Goal: Task Accomplishment & Management: Complete application form

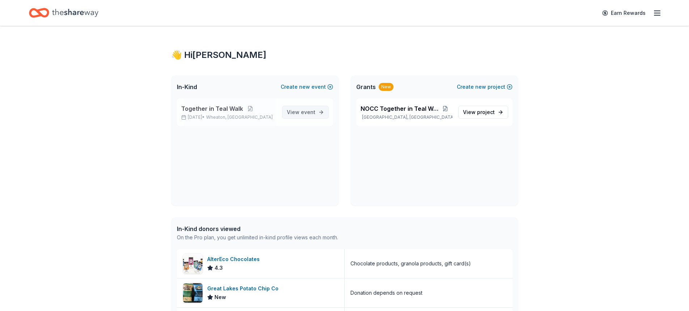
click at [298, 113] on span "View event" at bounding box center [301, 112] width 29 height 9
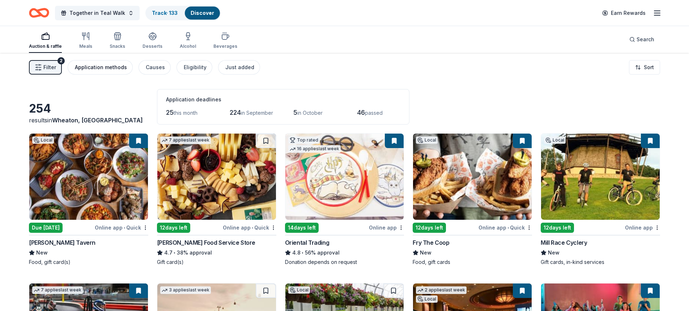
click at [105, 67] on div "Application methods" at bounding box center [101, 67] width 52 height 9
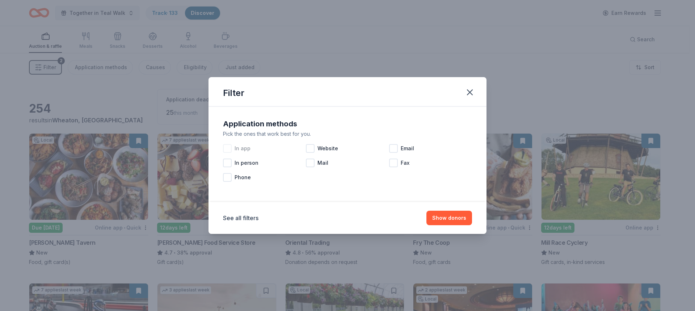
click at [226, 149] on div at bounding box center [227, 148] width 9 height 9
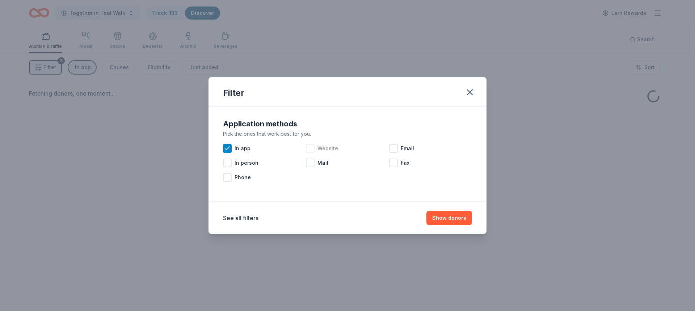
click at [311, 149] on div at bounding box center [310, 148] width 9 height 9
click at [391, 148] on div at bounding box center [393, 148] width 9 height 9
click at [459, 213] on button "Show donors" at bounding box center [449, 218] width 46 height 14
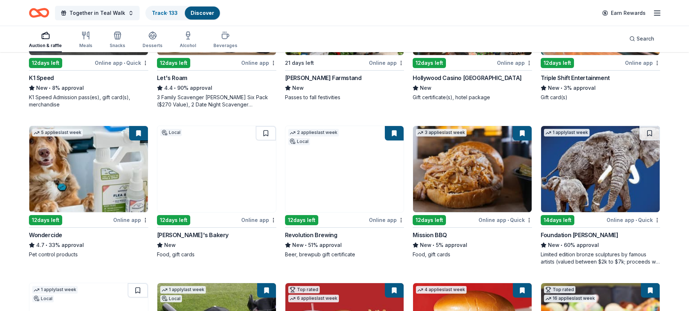
scroll to position [326, 0]
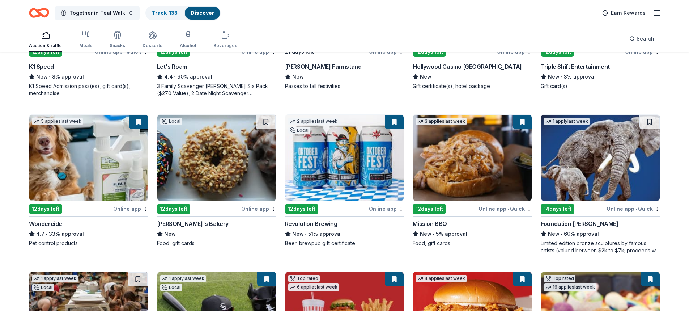
click at [201, 158] on img at bounding box center [216, 158] width 119 height 86
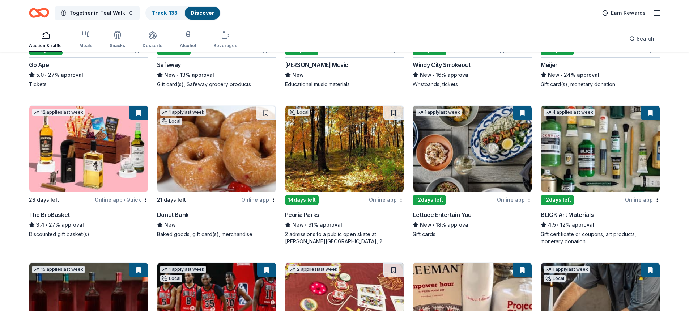
scroll to position [1582, 0]
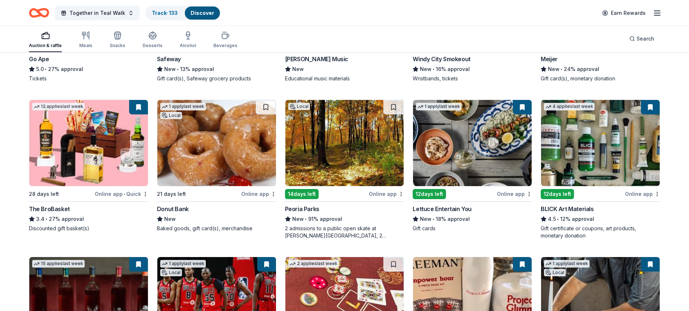
click at [217, 153] on img at bounding box center [216, 143] width 119 height 86
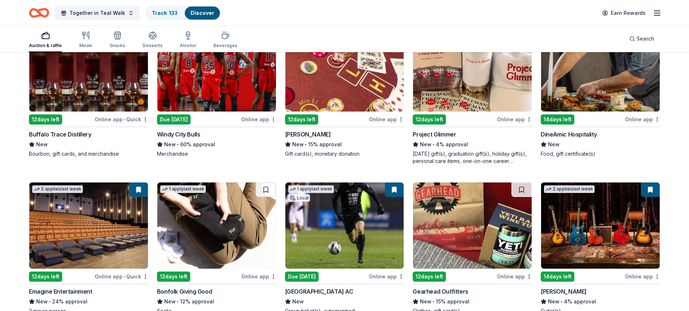
scroll to position [1834, 0]
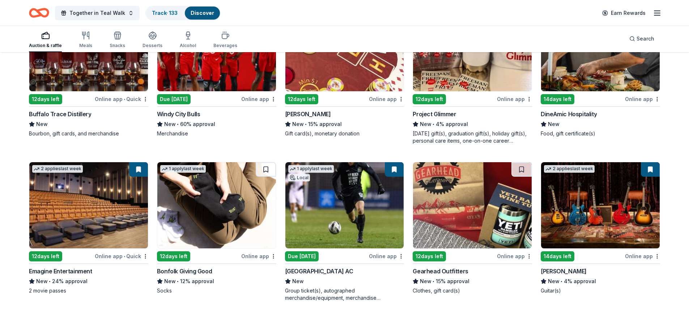
click at [487, 205] on img at bounding box center [472, 205] width 119 height 86
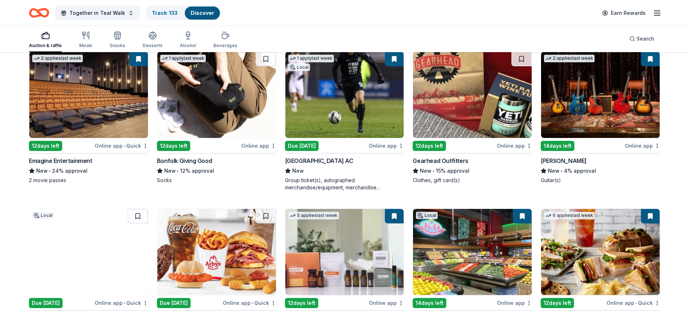
scroll to position [2015, 0]
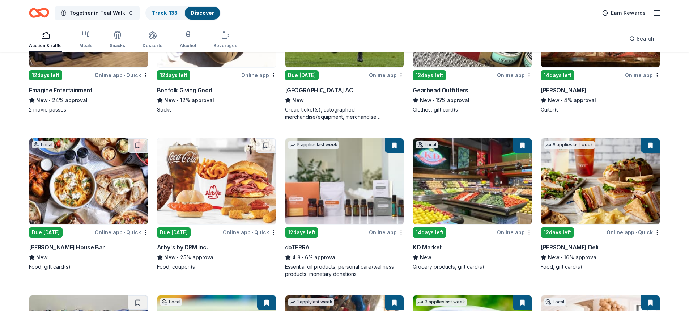
click at [67, 193] on img at bounding box center [88, 181] width 119 height 86
click at [83, 154] on img at bounding box center [88, 181] width 119 height 86
click at [225, 181] on img at bounding box center [216, 181] width 119 height 86
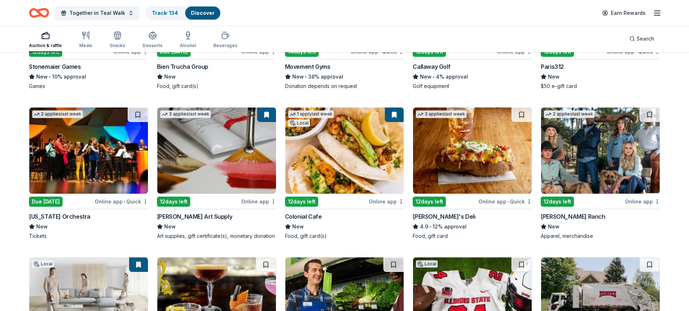
scroll to position [2339, 0]
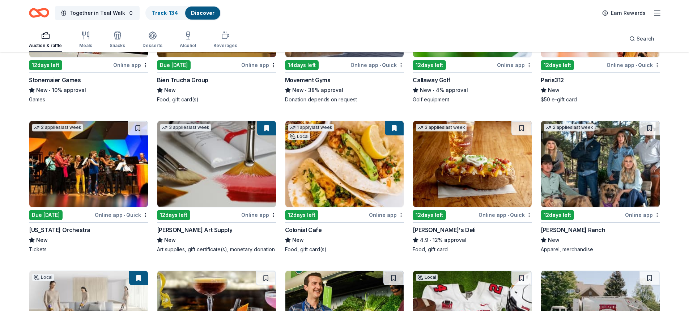
click at [582, 175] on img at bounding box center [600, 164] width 119 height 86
click at [598, 154] on img at bounding box center [600, 164] width 119 height 86
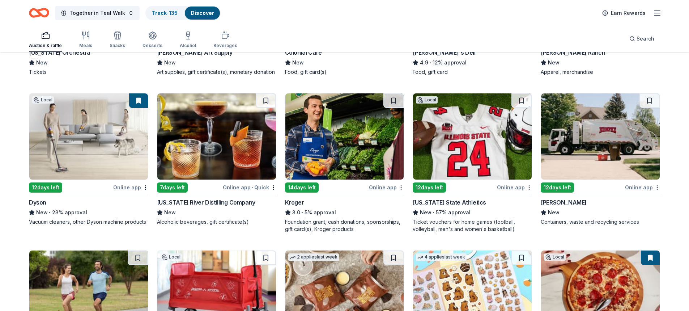
scroll to position [2645, 0]
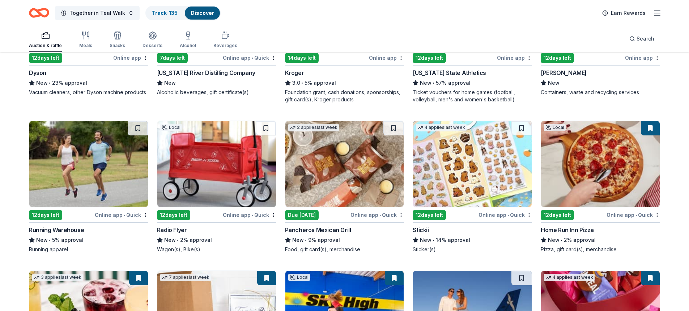
click at [326, 157] on img at bounding box center [344, 164] width 119 height 86
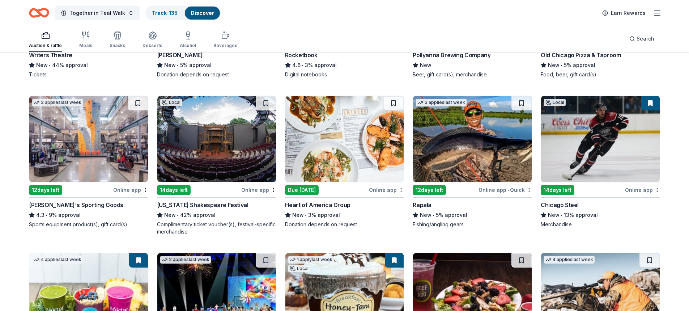
scroll to position [3114, 0]
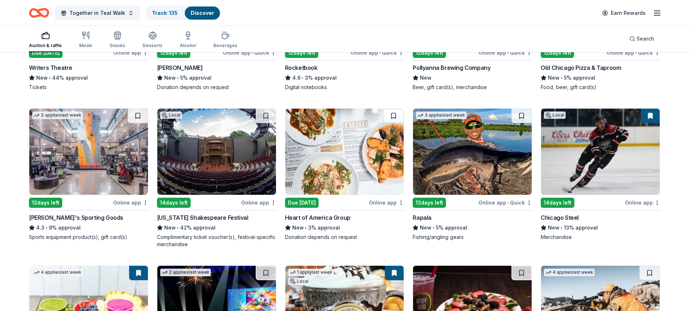
click at [325, 163] on img at bounding box center [344, 152] width 119 height 86
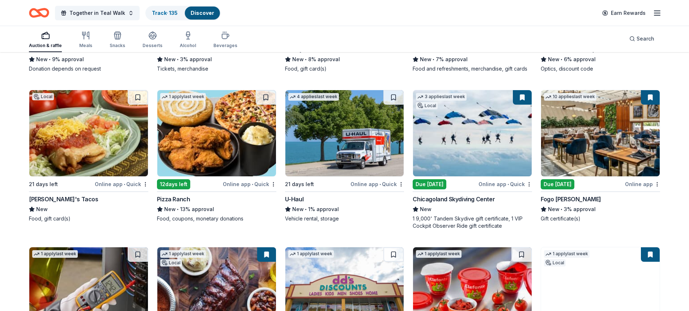
scroll to position [3440, 0]
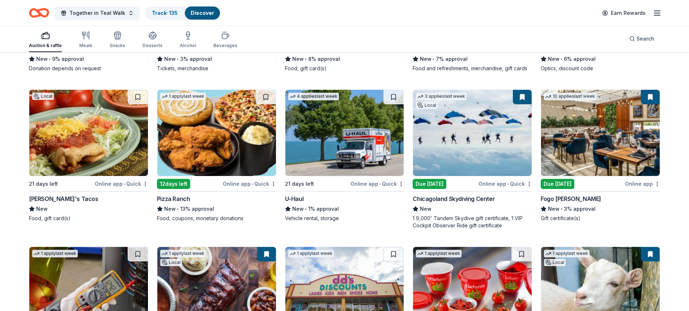
click at [205, 136] on img at bounding box center [216, 133] width 119 height 86
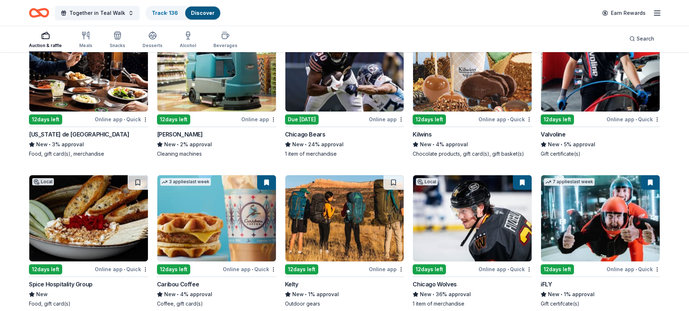
scroll to position [3838, 0]
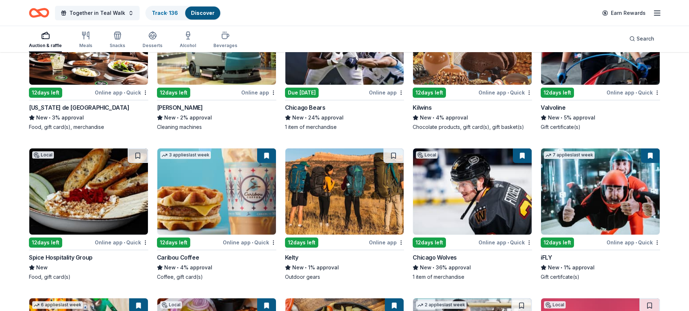
click at [78, 186] on img at bounding box center [88, 191] width 119 height 86
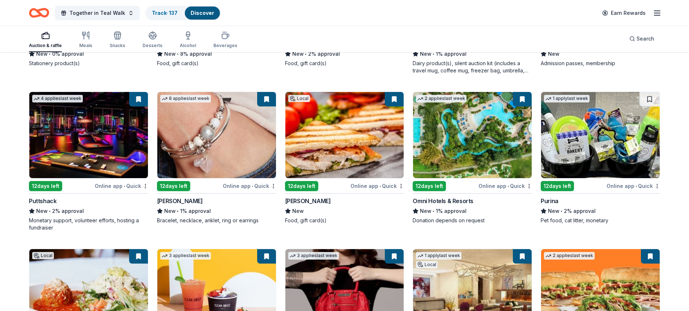
scroll to position [4200, 0]
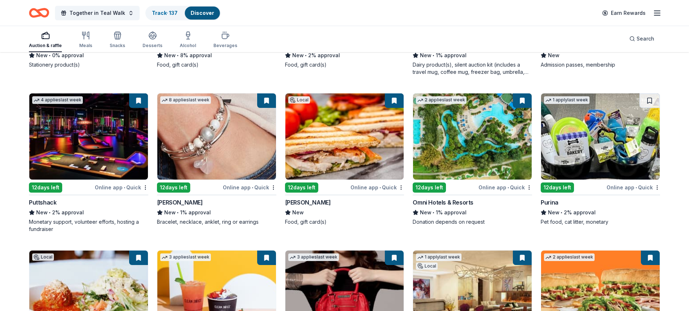
click at [603, 131] on img at bounding box center [600, 136] width 119 height 86
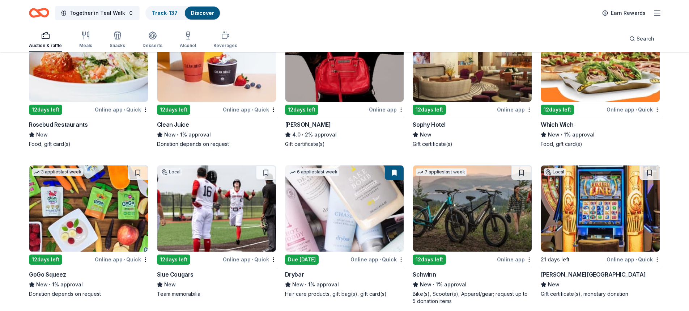
scroll to position [4486, 0]
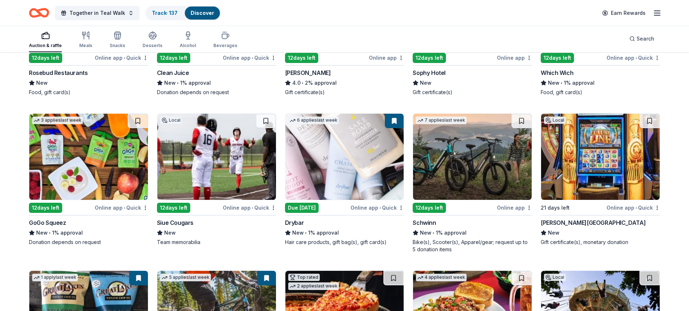
click at [462, 156] on img at bounding box center [472, 157] width 119 height 86
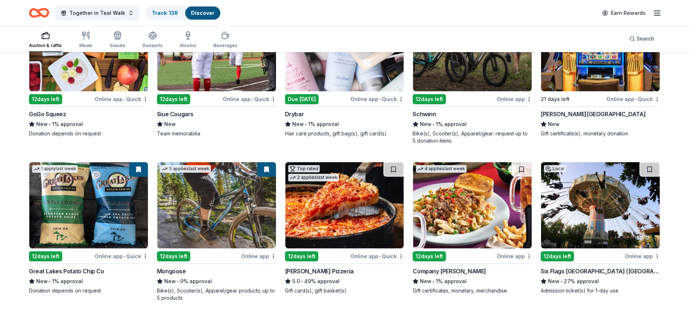
scroll to position [4631, 0]
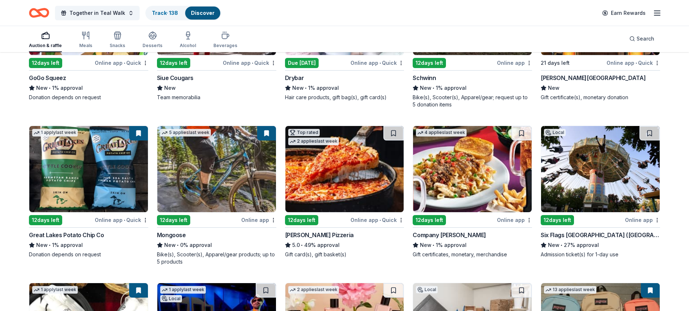
click at [480, 170] on img at bounding box center [472, 169] width 119 height 86
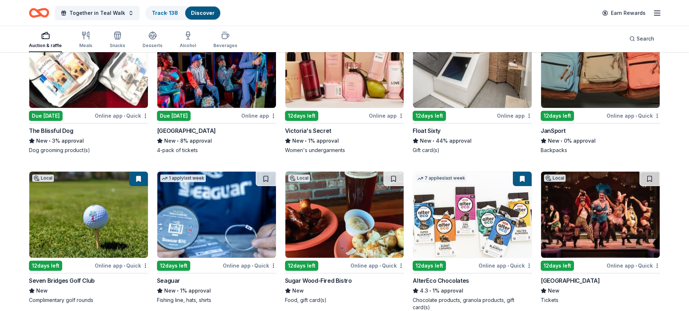
scroll to position [4920, 0]
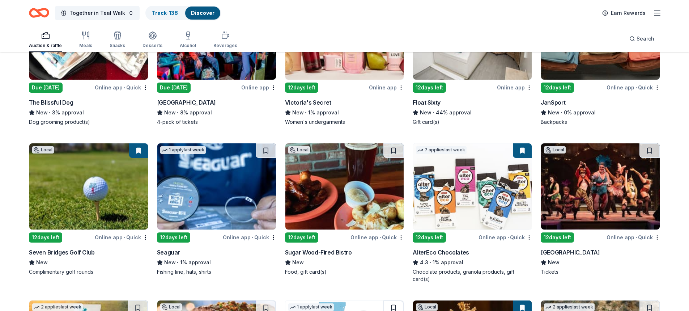
click at [345, 187] on img at bounding box center [344, 186] width 119 height 86
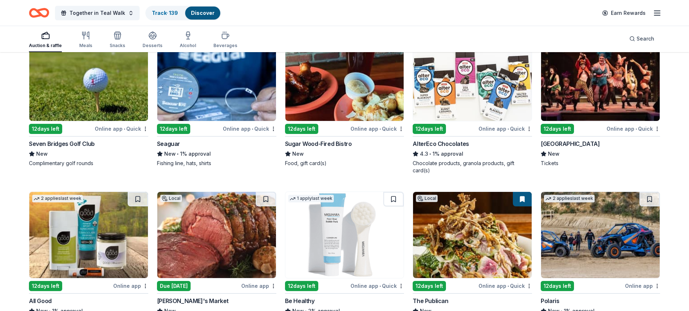
scroll to position [5065, 0]
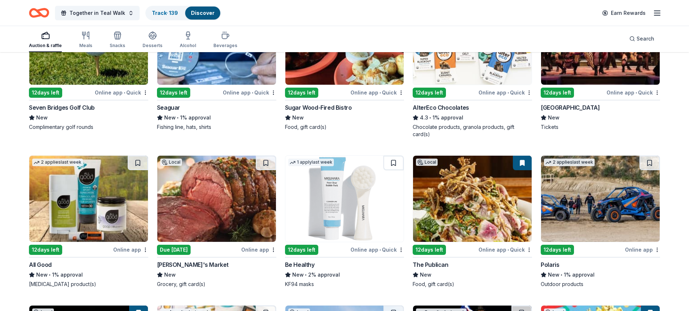
click at [86, 201] on img at bounding box center [88, 199] width 119 height 86
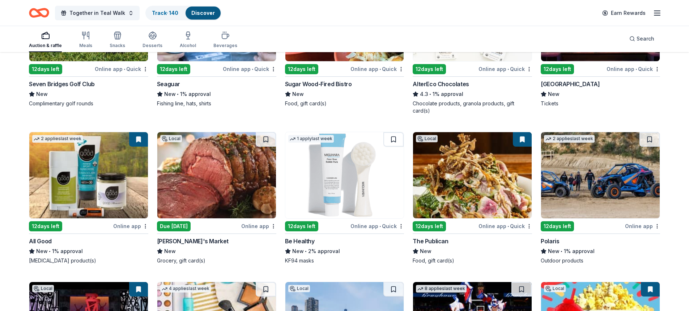
scroll to position [5101, 0]
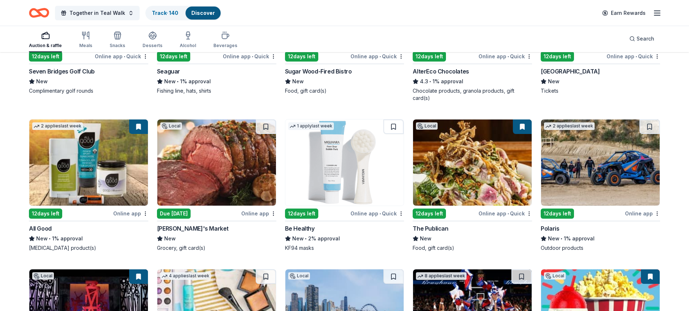
click at [594, 169] on img at bounding box center [600, 162] width 119 height 86
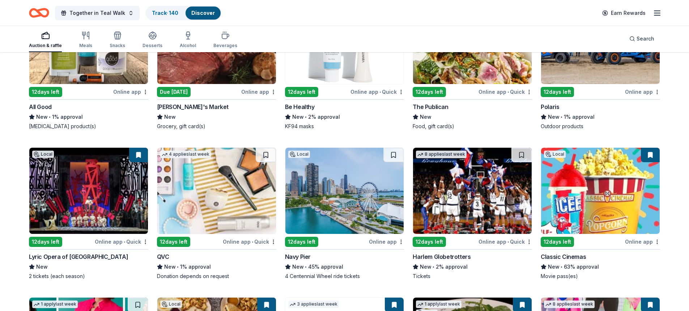
scroll to position [5246, 0]
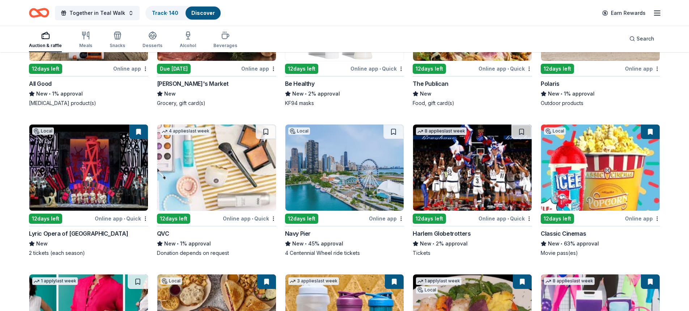
click at [225, 183] on img at bounding box center [216, 167] width 119 height 86
click at [387, 215] on div "Online app" at bounding box center [386, 218] width 35 height 9
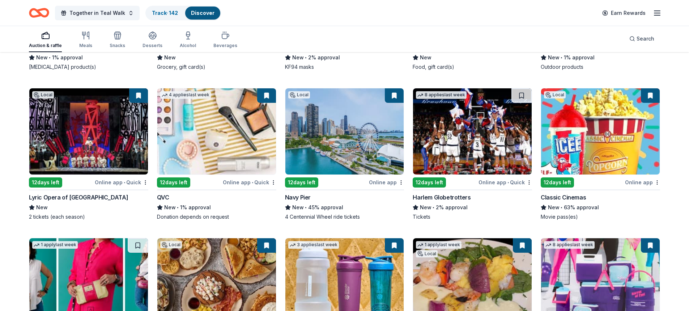
click at [463, 150] on img at bounding box center [472, 131] width 119 height 86
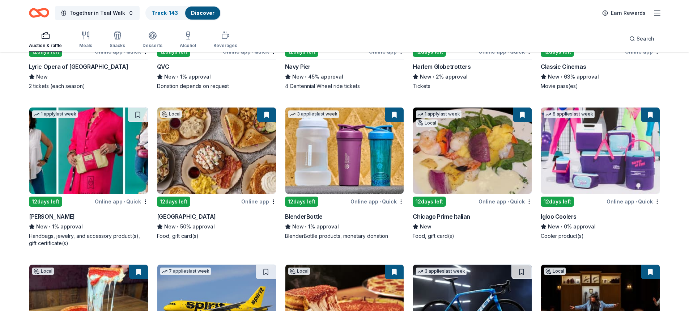
scroll to position [5427, 0]
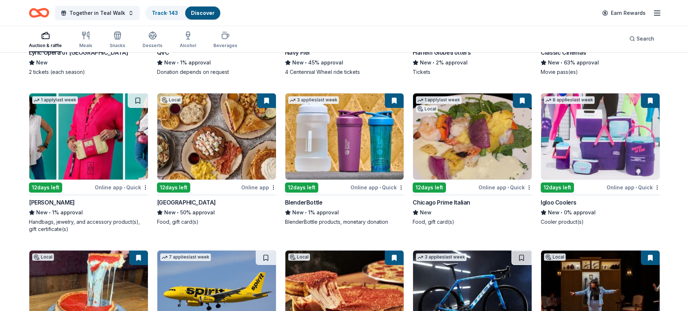
click at [98, 139] on img at bounding box center [88, 136] width 119 height 86
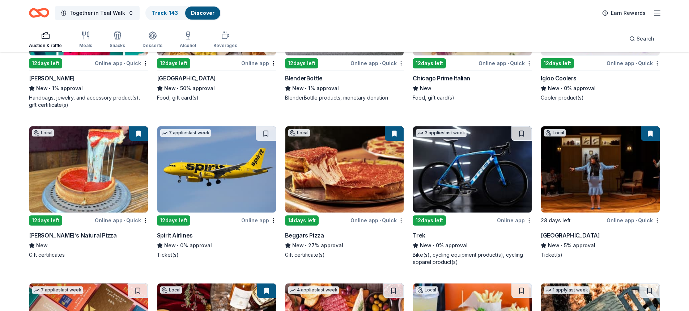
scroll to position [5571, 0]
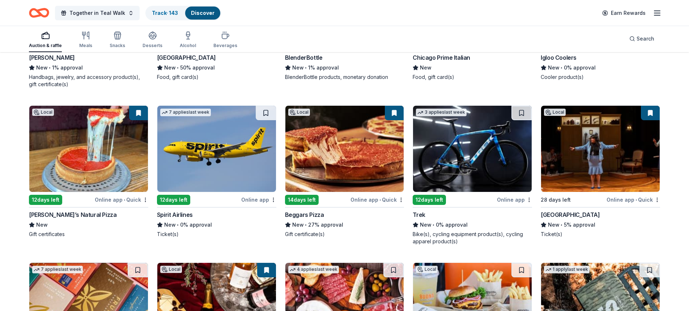
click at [465, 139] on img at bounding box center [472, 149] width 119 height 86
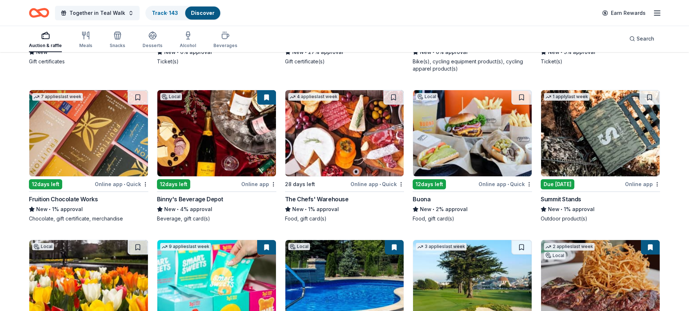
scroll to position [5752, 0]
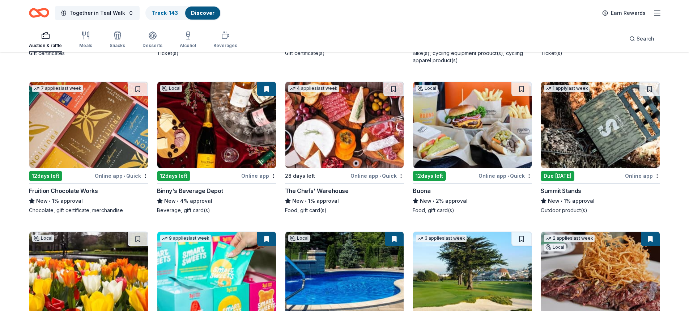
click at [76, 123] on img at bounding box center [88, 125] width 119 height 86
click at [324, 115] on img at bounding box center [344, 125] width 119 height 86
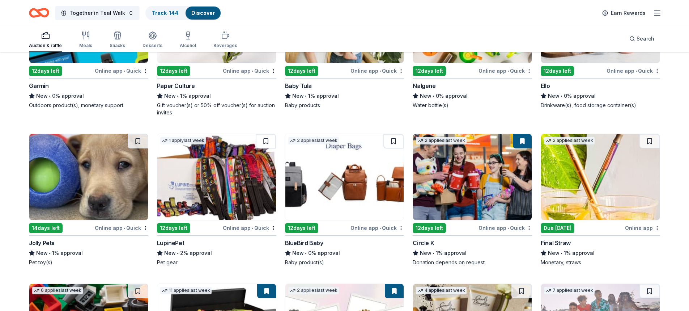
scroll to position [6186, 0]
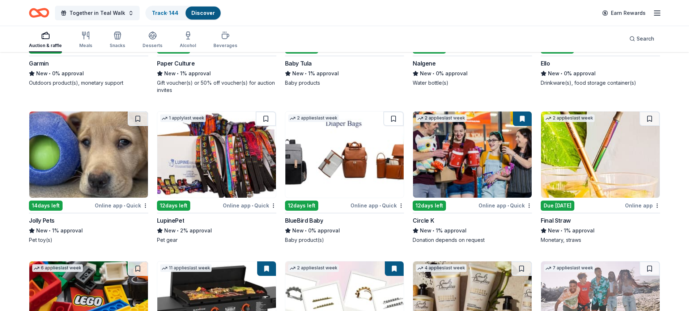
click at [97, 148] on img at bounding box center [88, 154] width 119 height 86
click at [233, 152] on img at bounding box center [216, 154] width 119 height 86
click at [598, 164] on img at bounding box center [600, 154] width 119 height 86
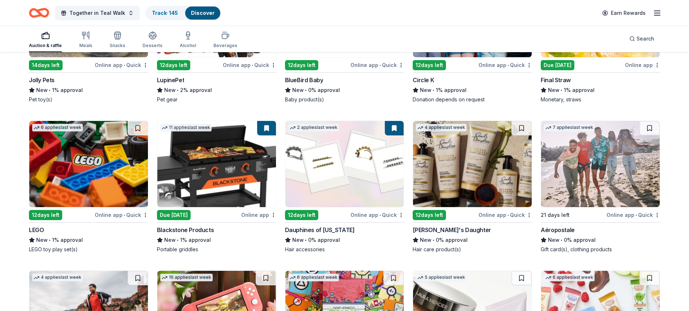
scroll to position [6363, 0]
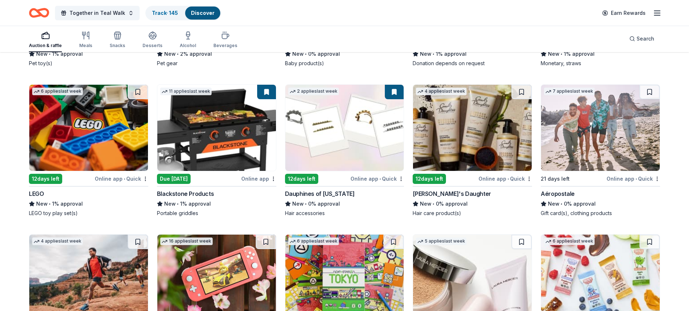
click at [463, 130] on img at bounding box center [472, 128] width 119 height 86
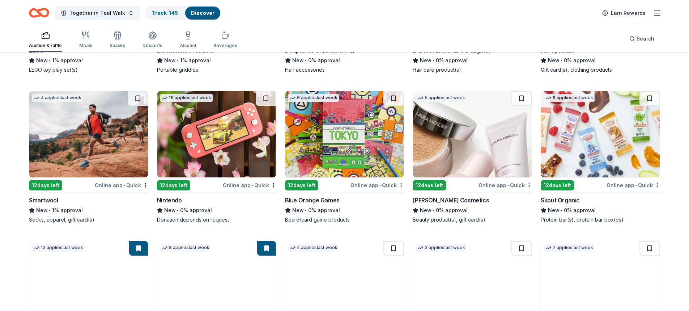
scroll to position [6508, 0]
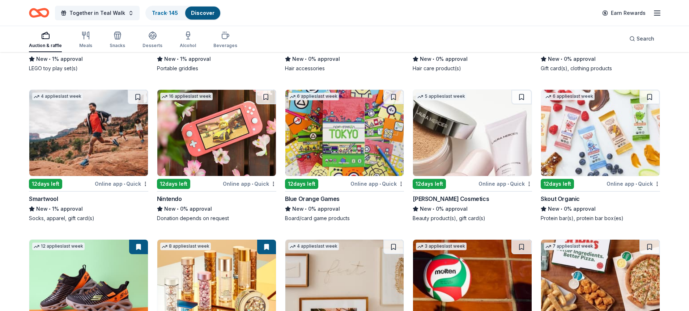
click at [465, 131] on img at bounding box center [472, 133] width 119 height 86
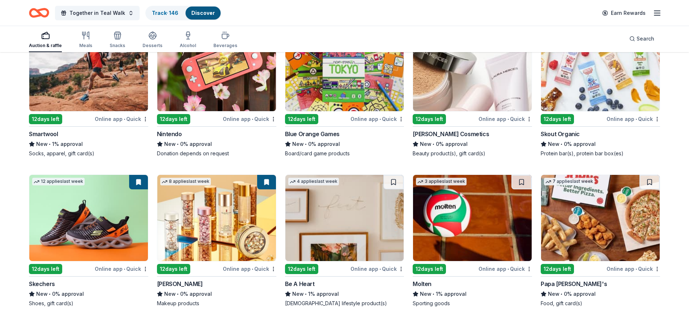
scroll to position [6583, 0]
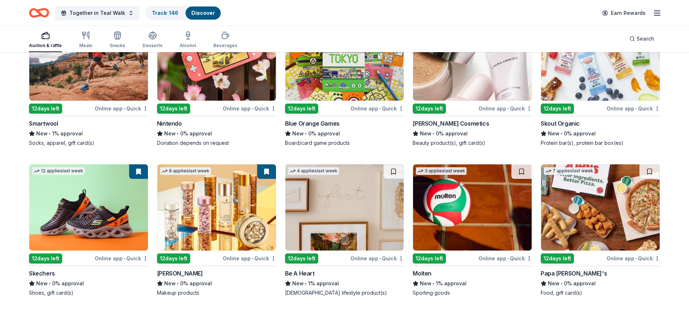
click at [619, 222] on img at bounding box center [600, 207] width 119 height 86
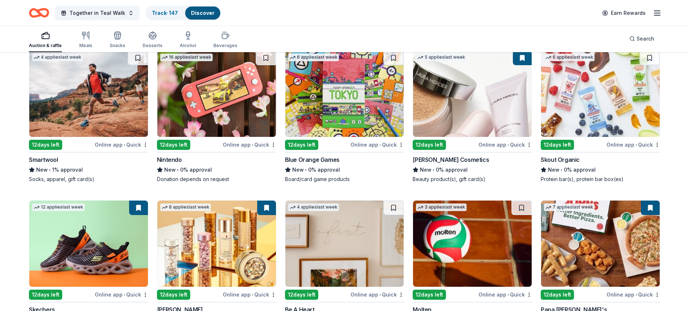
scroll to position [6510, 0]
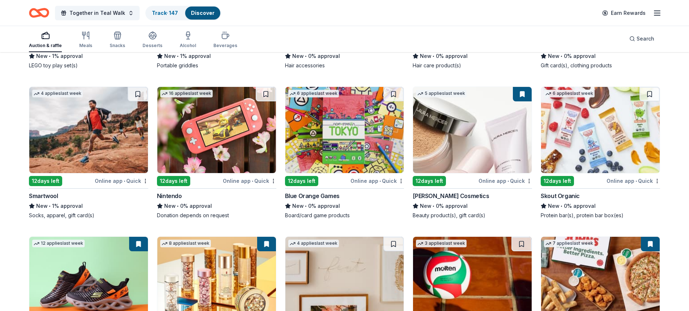
click at [583, 141] on img at bounding box center [600, 130] width 119 height 86
click at [317, 128] on img at bounding box center [344, 130] width 119 height 86
click at [226, 139] on img at bounding box center [216, 130] width 119 height 86
click at [98, 132] on img at bounding box center [88, 130] width 119 height 86
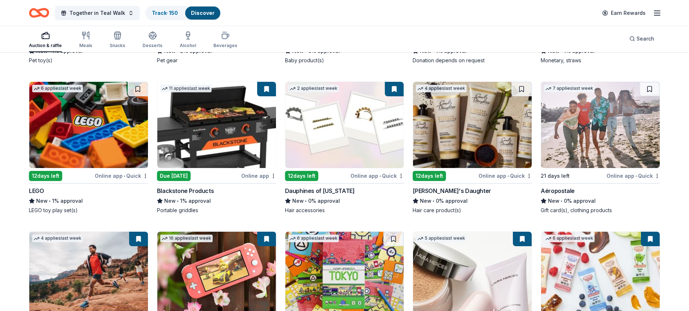
click at [458, 131] on img at bounding box center [472, 125] width 119 height 86
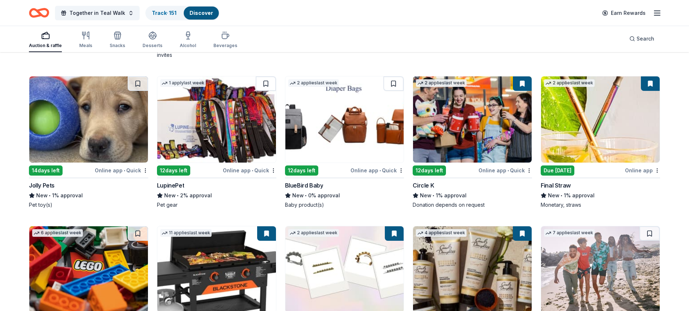
scroll to position [6221, 0]
click at [344, 116] on img at bounding box center [344, 120] width 119 height 86
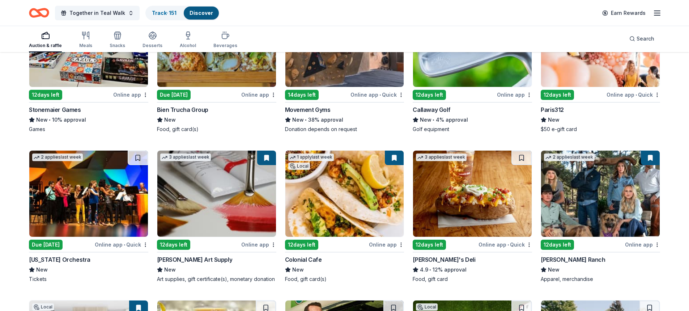
scroll to position [2314, 0]
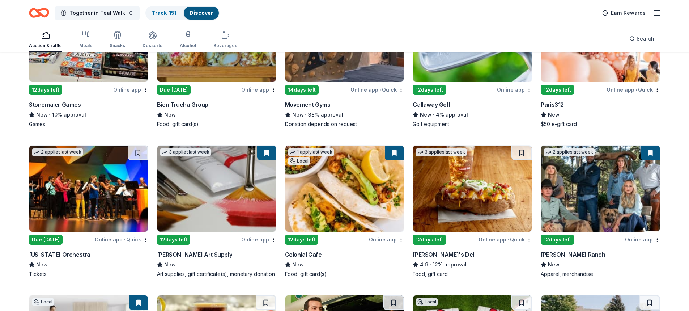
click at [471, 199] on img at bounding box center [472, 188] width 119 height 86
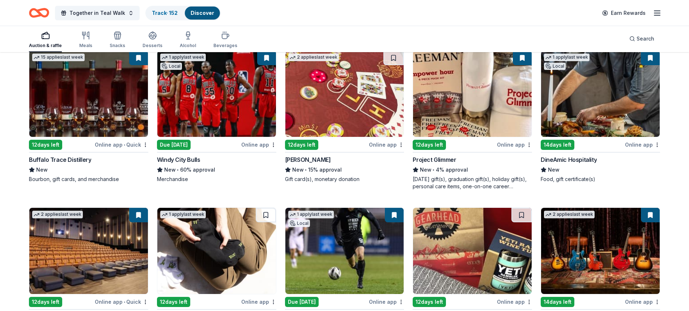
scroll to position [1772, 0]
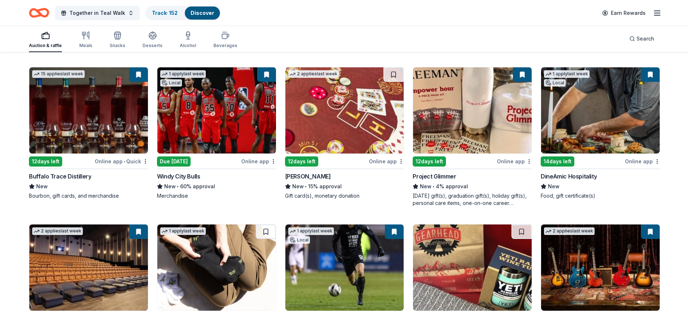
click at [372, 158] on div "Online app" at bounding box center [386, 161] width 35 height 9
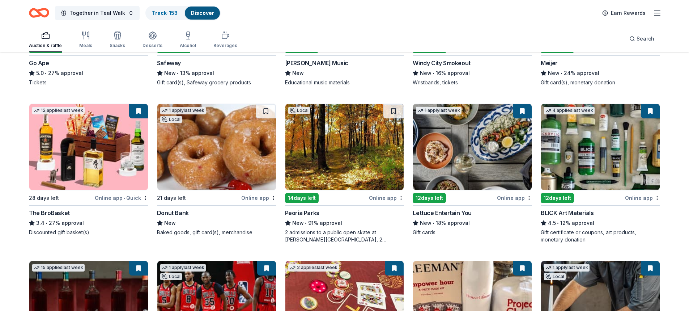
scroll to position [1591, 0]
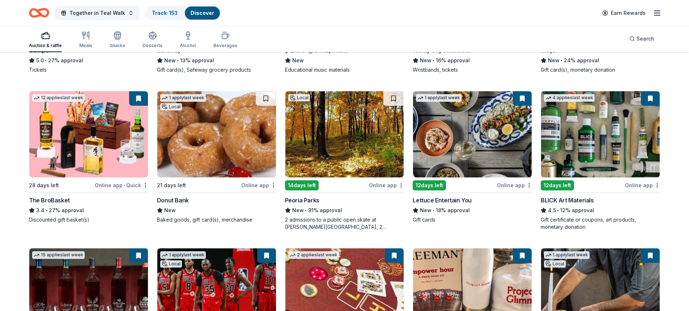
click at [230, 150] on img at bounding box center [216, 134] width 119 height 86
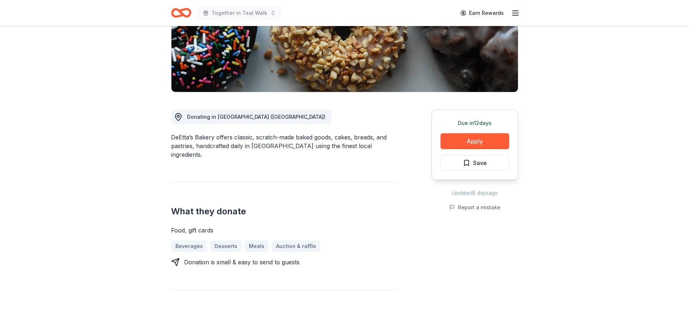
scroll to position [145, 0]
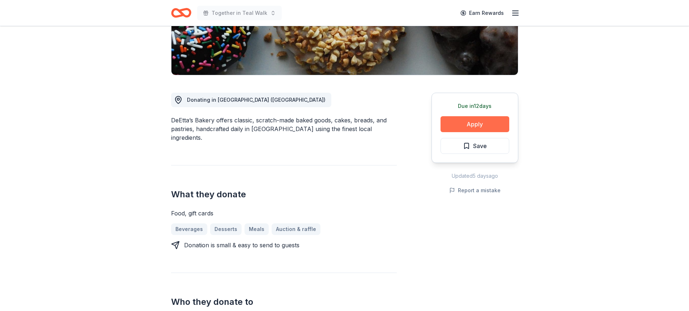
click at [455, 124] on button "Apply" at bounding box center [475, 124] width 69 height 16
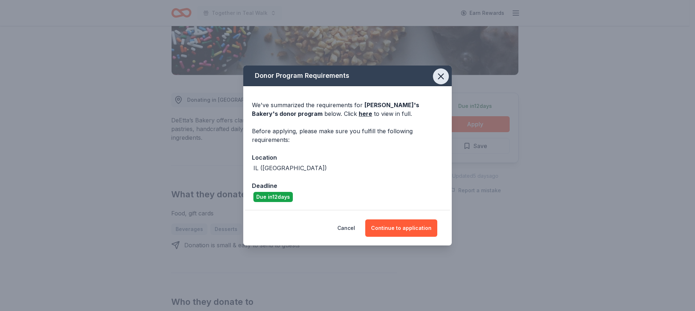
click at [440, 73] on icon "button" at bounding box center [441, 76] width 10 height 10
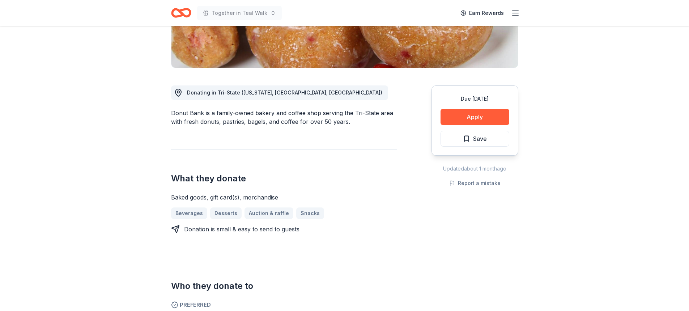
scroll to position [145, 0]
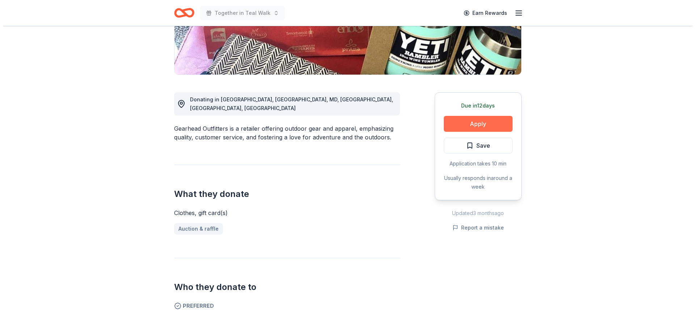
scroll to position [145, 0]
click at [476, 122] on button "Apply" at bounding box center [475, 124] width 69 height 16
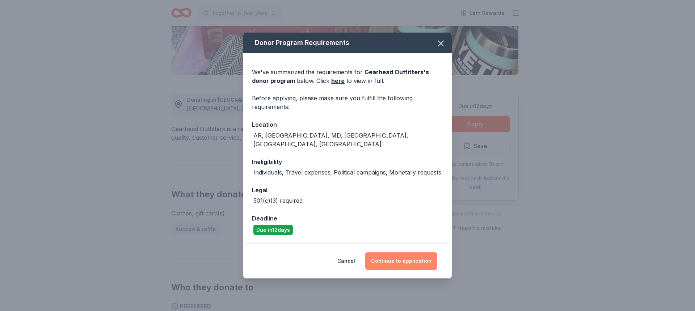
click at [407, 258] on button "Continue to application" at bounding box center [401, 260] width 72 height 17
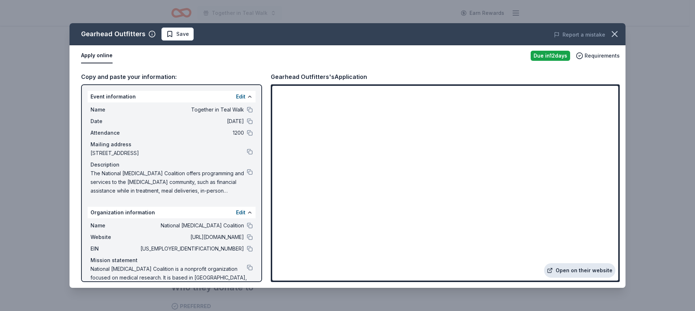
click at [576, 272] on link "Open on their website" at bounding box center [579, 270] width 71 height 14
click at [580, 34] on button "Report a mistake" at bounding box center [578, 34] width 51 height 9
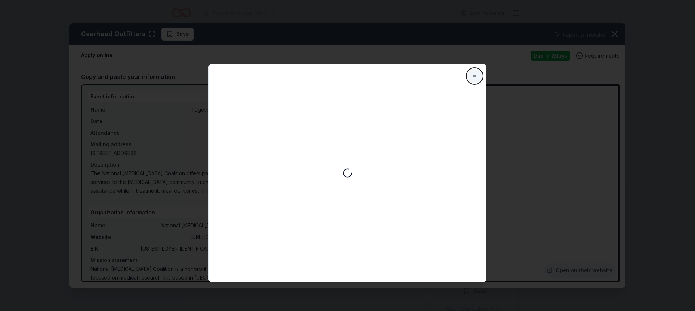
click at [476, 75] on button "Close" at bounding box center [474, 76] width 14 height 14
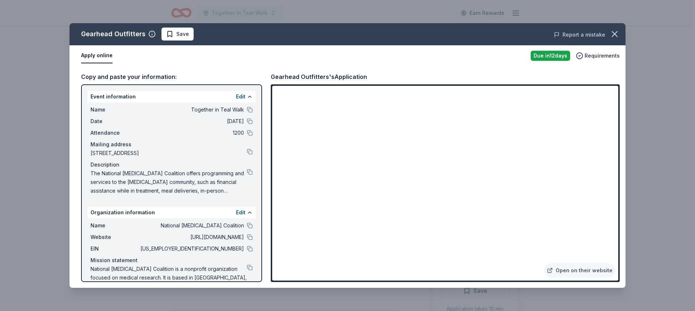
click at [577, 34] on button "Report a mistake" at bounding box center [578, 34] width 51 height 9
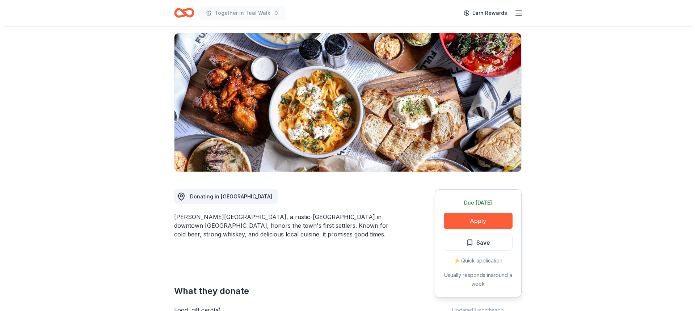
scroll to position [72, 0]
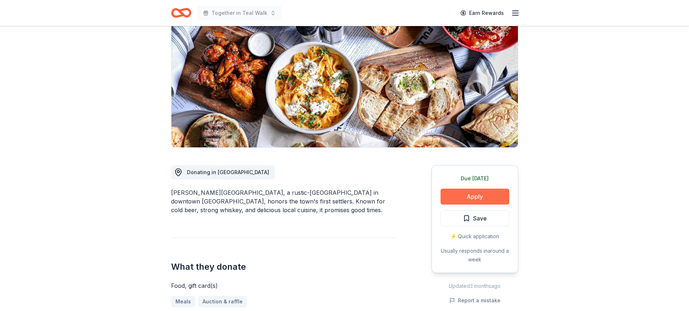
click at [474, 191] on button "Apply" at bounding box center [475, 196] width 69 height 16
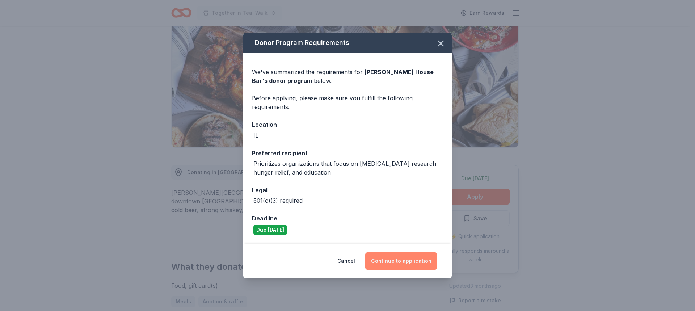
click at [408, 260] on button "Continue to application" at bounding box center [401, 260] width 72 height 17
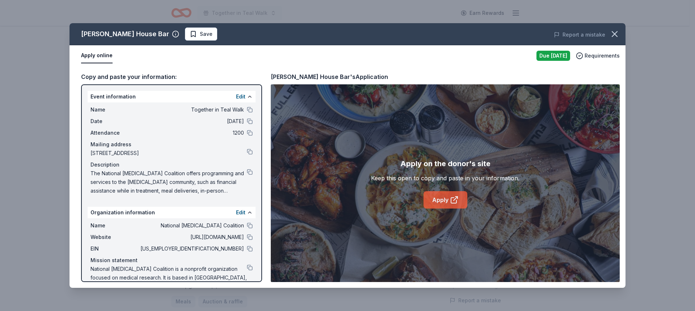
click at [446, 200] on link "Apply" at bounding box center [445, 199] width 44 height 17
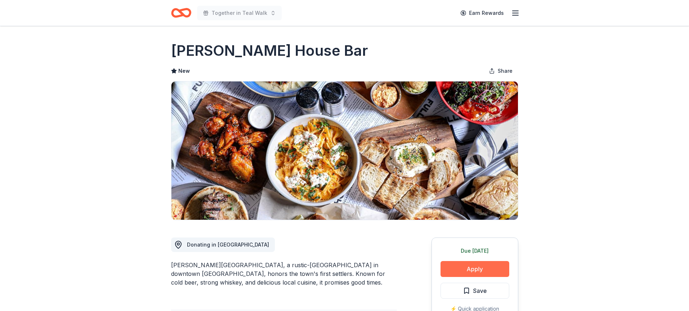
click at [459, 271] on button "Apply" at bounding box center [475, 269] width 69 height 16
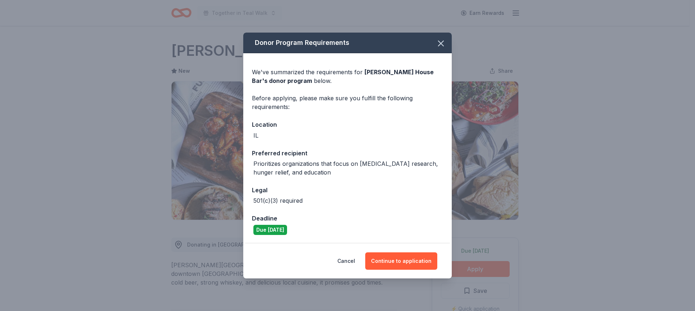
click at [396, 253] on button "Continue to application" at bounding box center [401, 260] width 72 height 17
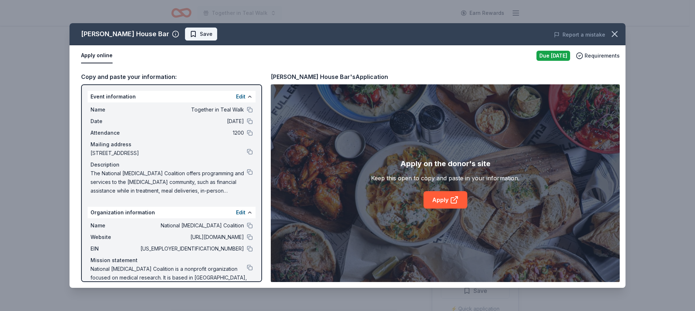
click at [200, 33] on span "Save" at bounding box center [206, 34] width 13 height 9
click at [166, 31] on html "Together in Teal Walk Earn Rewards Due today Share Fuller House Bar New Share D…" at bounding box center [347, 155] width 695 height 311
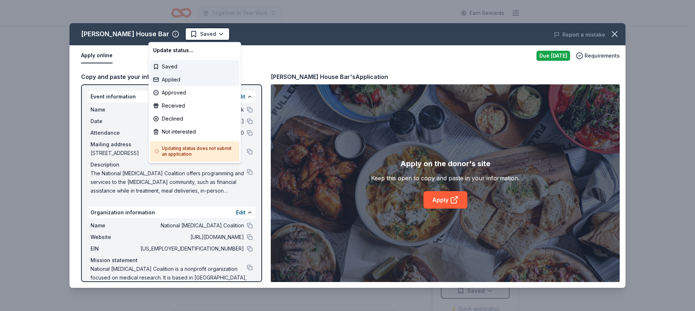
click at [173, 79] on div "Applied" at bounding box center [194, 79] width 89 height 13
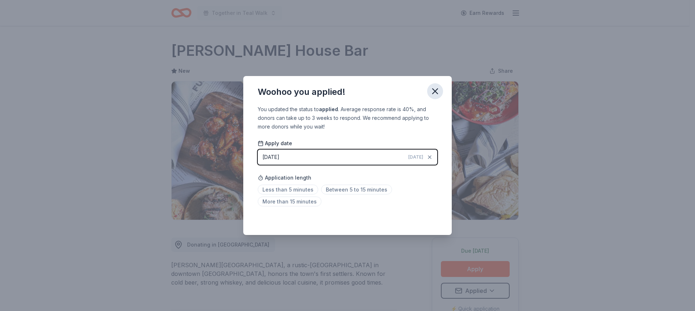
drag, startPoint x: 431, startPoint y: 93, endPoint x: 431, endPoint y: 84, distance: 9.8
click at [431, 88] on icon "button" at bounding box center [435, 91] width 10 height 10
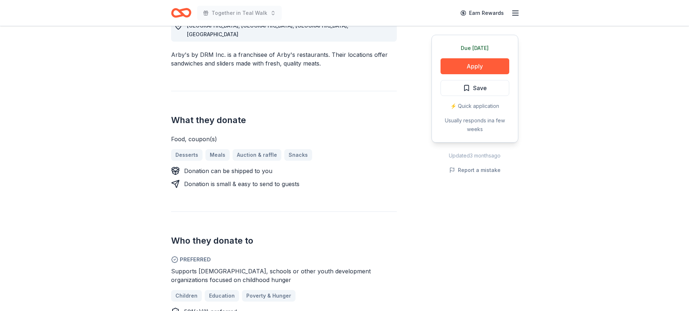
scroll to position [217, 0]
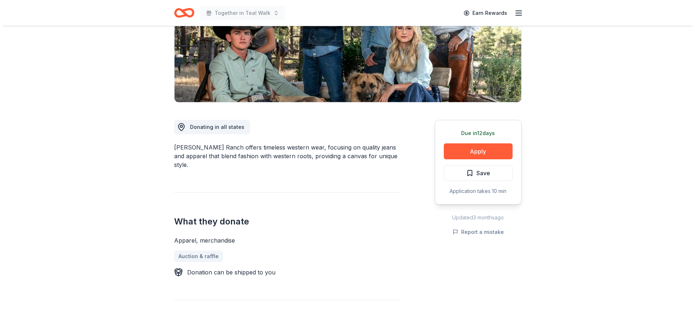
scroll to position [109, 0]
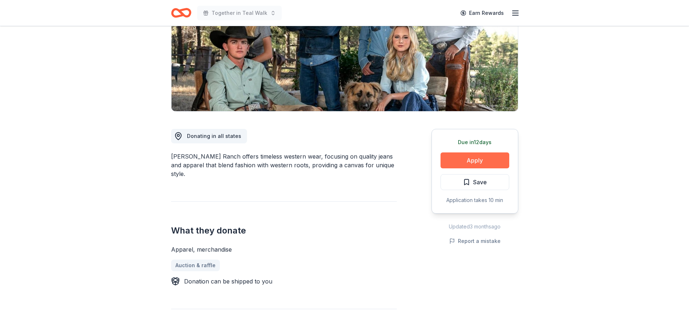
click at [462, 156] on button "Apply" at bounding box center [475, 160] width 69 height 16
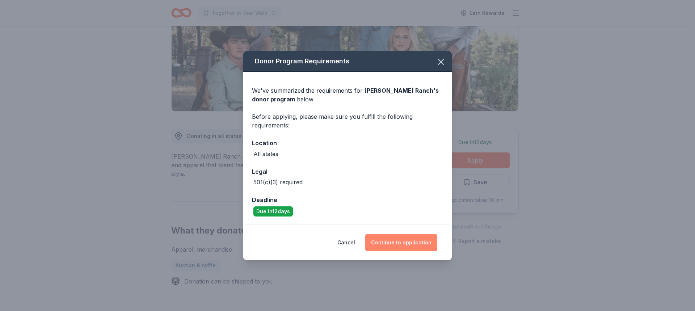
click at [398, 242] on button "Continue to application" at bounding box center [401, 242] width 72 height 17
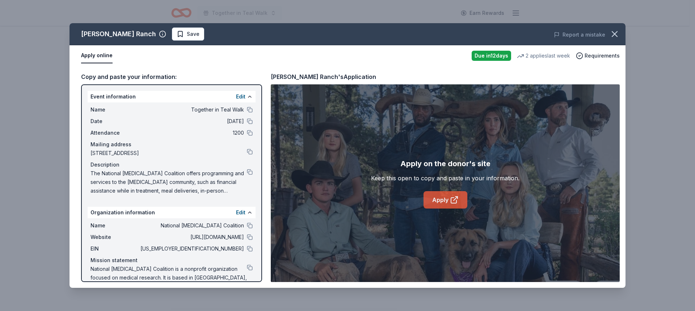
click at [436, 200] on link "Apply" at bounding box center [445, 199] width 44 height 17
click at [247, 170] on button at bounding box center [250, 172] width 6 height 6
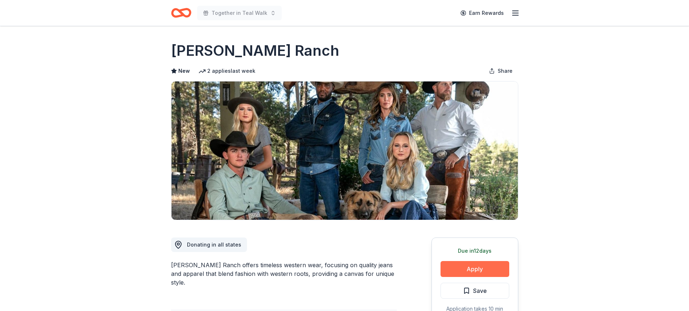
click at [466, 268] on button "Apply" at bounding box center [475, 269] width 69 height 16
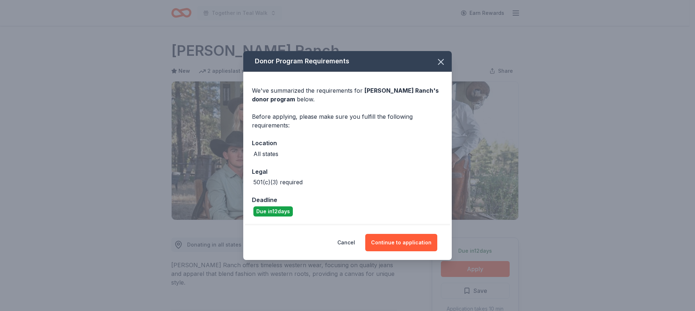
drag, startPoint x: 401, startPoint y: 245, endPoint x: 378, endPoint y: 227, distance: 29.3
click at [400, 245] on button "Continue to application" at bounding box center [401, 242] width 72 height 17
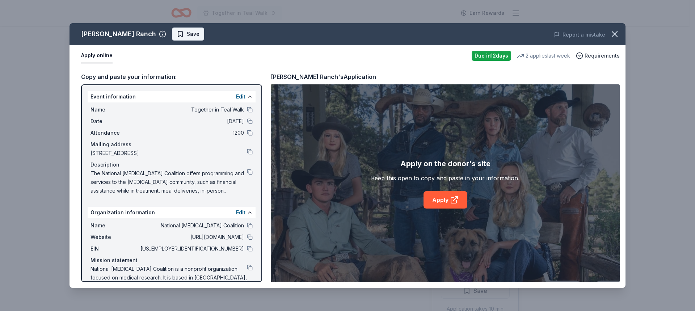
click at [187, 34] on span "Save" at bounding box center [193, 34] width 13 height 9
click at [159, 34] on html "Together in Teal Walk Earn Rewards Due in 12 days Share Kimes Ranch New 2 appli…" at bounding box center [347, 155] width 695 height 311
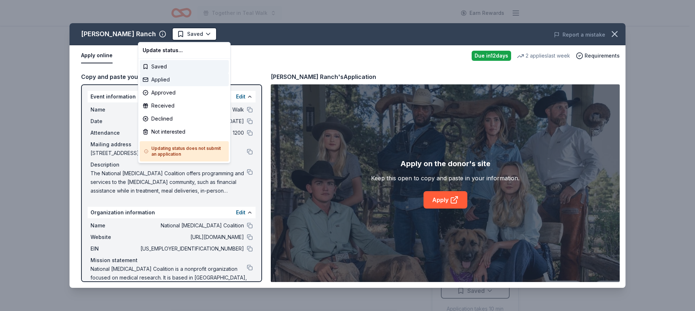
click at [159, 75] on div "Applied" at bounding box center [184, 79] width 89 height 13
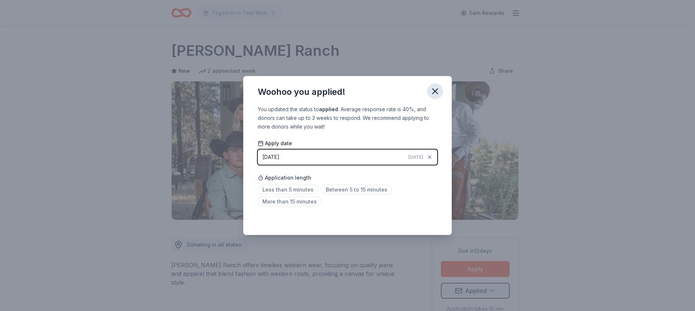
drag, startPoint x: 435, startPoint y: 89, endPoint x: 432, endPoint y: 84, distance: 5.5
click at [433, 86] on icon "button" at bounding box center [435, 91] width 10 height 10
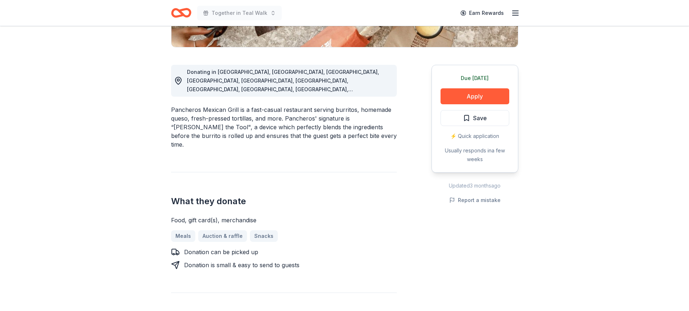
scroll to position [181, 0]
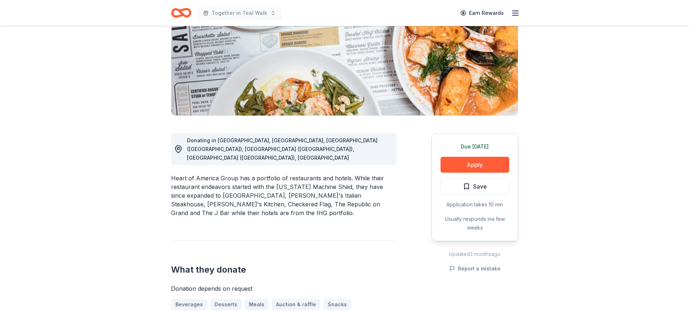
scroll to position [72, 0]
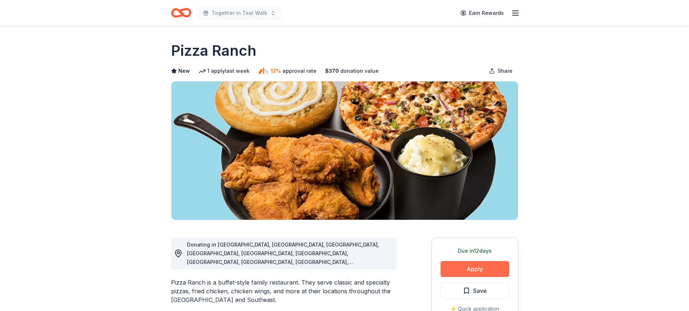
click at [468, 266] on button "Apply" at bounding box center [475, 269] width 69 height 16
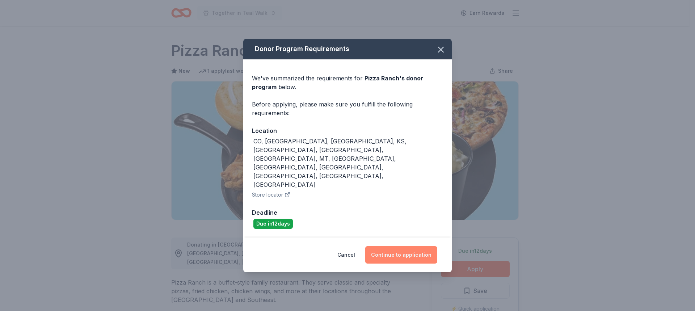
drag, startPoint x: 414, startPoint y: 232, endPoint x: 399, endPoint y: 228, distance: 15.9
click at [413, 246] on button "Continue to application" at bounding box center [401, 254] width 72 height 17
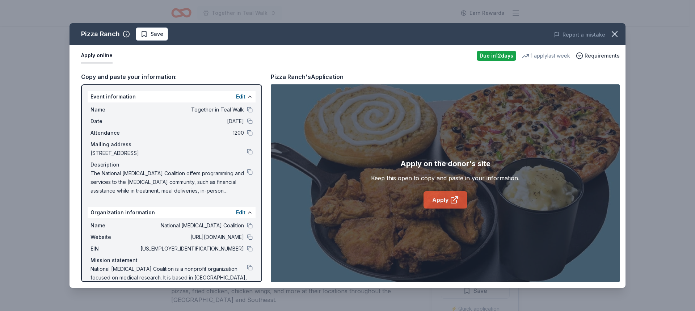
click at [456, 199] on icon at bounding box center [454, 199] width 9 height 9
click at [153, 31] on span "Save" at bounding box center [156, 34] width 13 height 9
click at [152, 34] on html "Together in Teal Walk Earn Rewards Due in 12 days Share Pizza Ranch New 1 apply…" at bounding box center [347, 155] width 695 height 311
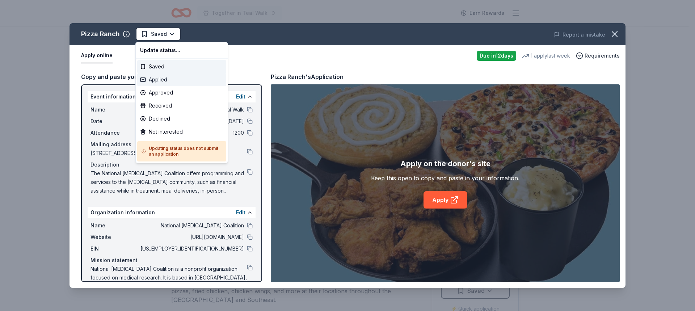
click at [159, 76] on div "Applied" at bounding box center [181, 79] width 89 height 13
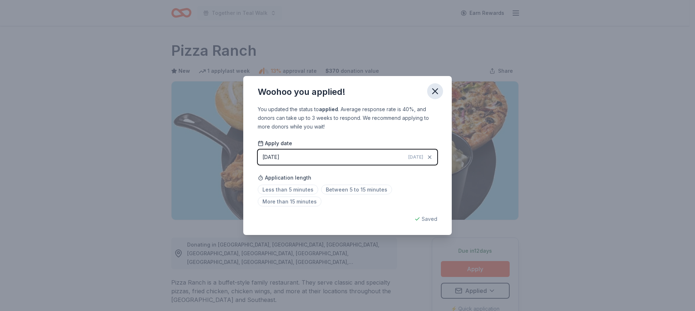
click at [433, 89] on icon "button" at bounding box center [435, 91] width 10 height 10
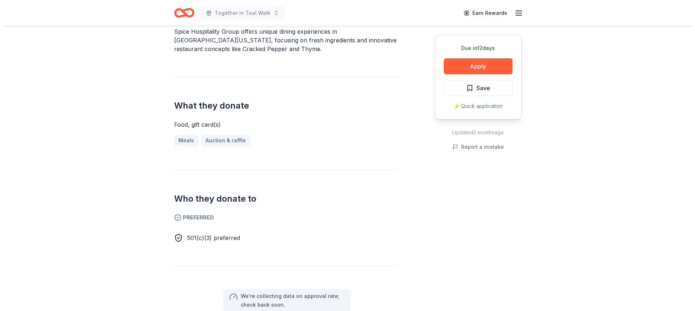
scroll to position [217, 0]
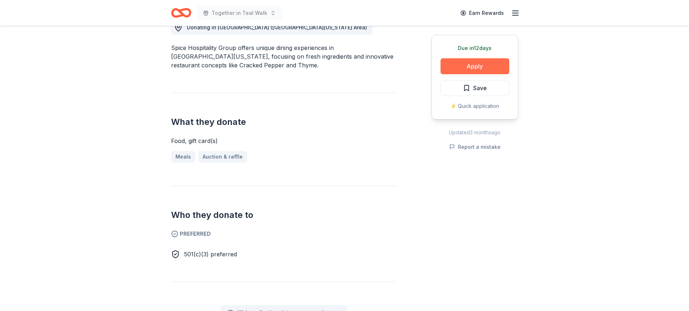
click at [453, 69] on button "Apply" at bounding box center [475, 66] width 69 height 16
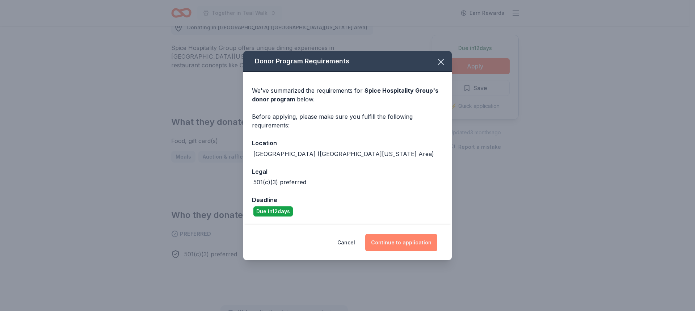
drag, startPoint x: 381, startPoint y: 238, endPoint x: 378, endPoint y: 236, distance: 3.8
click at [381, 238] on button "Continue to application" at bounding box center [401, 242] width 72 height 17
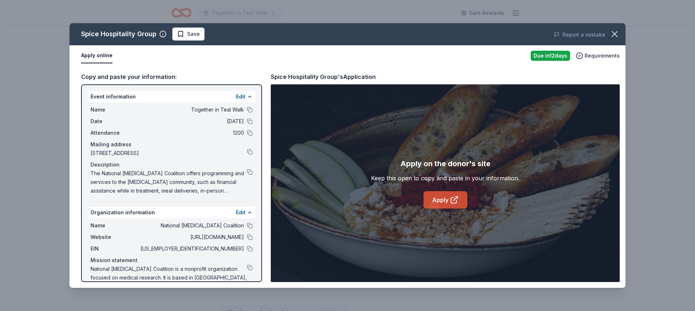
click at [449, 199] on link "Apply" at bounding box center [445, 199] width 44 height 17
click at [247, 171] on button at bounding box center [250, 172] width 6 height 6
click at [182, 35] on span "Save" at bounding box center [188, 34] width 23 height 9
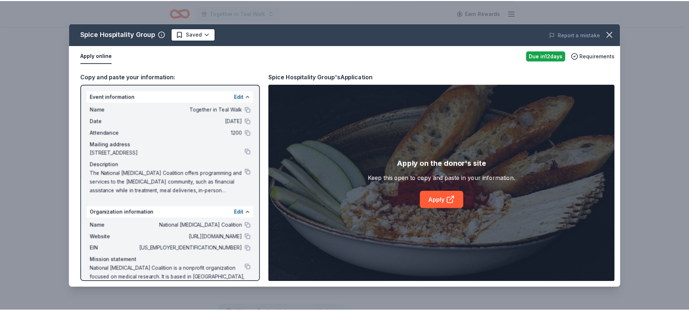
scroll to position [0, 0]
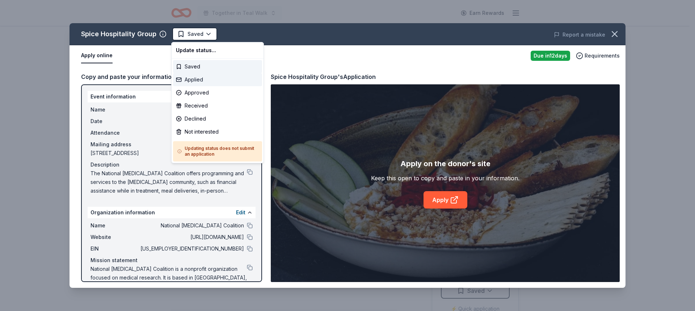
click at [195, 76] on div "Applied" at bounding box center [217, 79] width 89 height 13
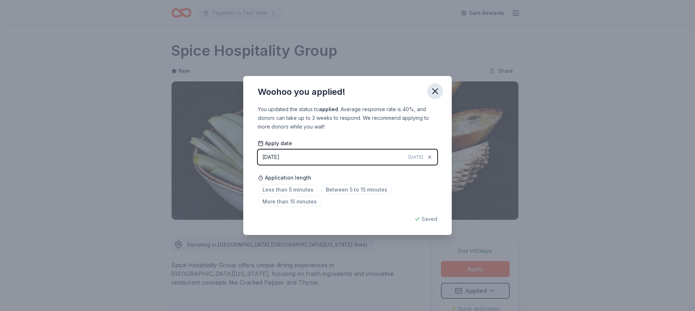
drag, startPoint x: 437, startPoint y: 93, endPoint x: 436, endPoint y: 88, distance: 5.9
click at [437, 92] on icon "button" at bounding box center [435, 91] width 10 height 10
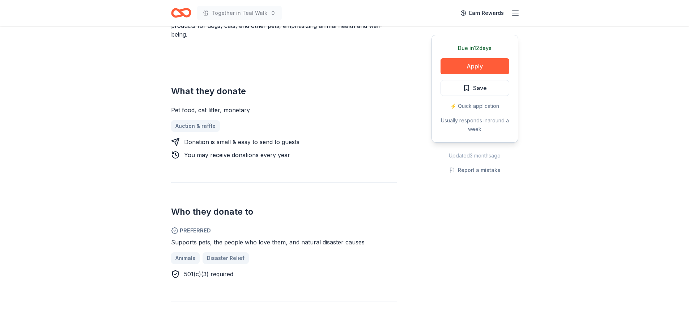
scroll to position [289, 0]
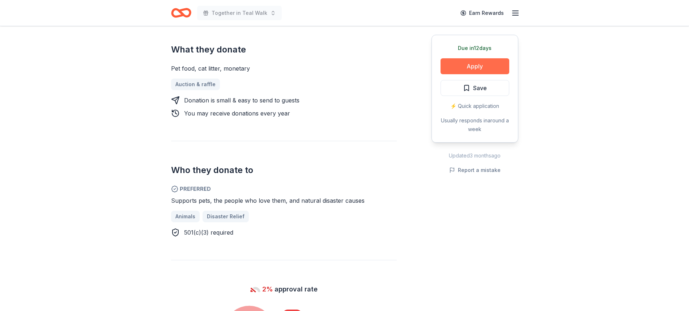
click at [467, 61] on button "Apply" at bounding box center [475, 66] width 69 height 16
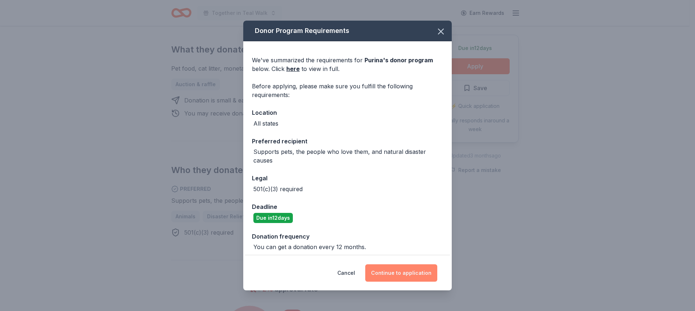
click at [398, 270] on button "Continue to application" at bounding box center [401, 272] width 72 height 17
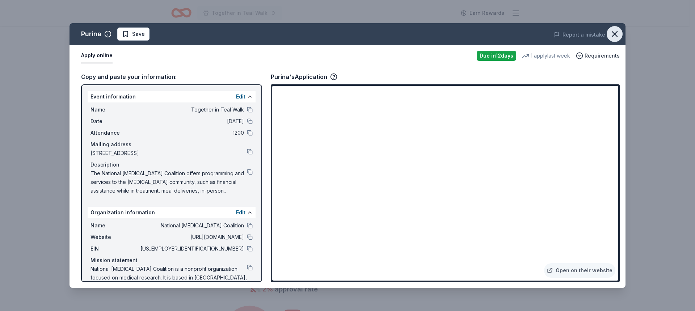
click at [616, 31] on icon "button" at bounding box center [614, 33] width 5 height 5
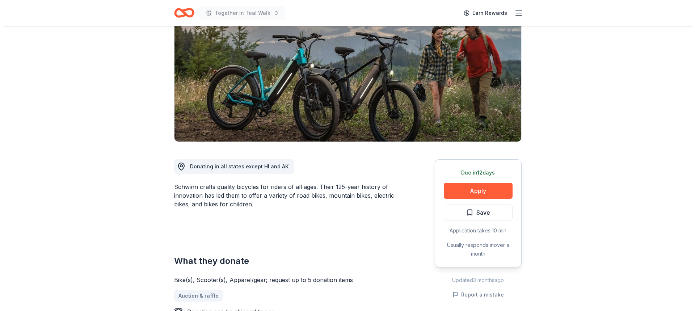
scroll to position [72, 0]
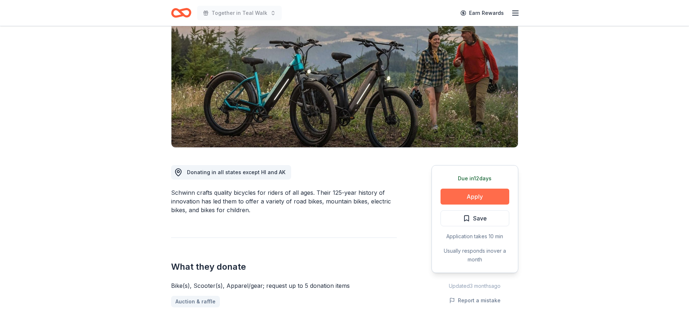
click at [452, 197] on button "Apply" at bounding box center [475, 196] width 69 height 16
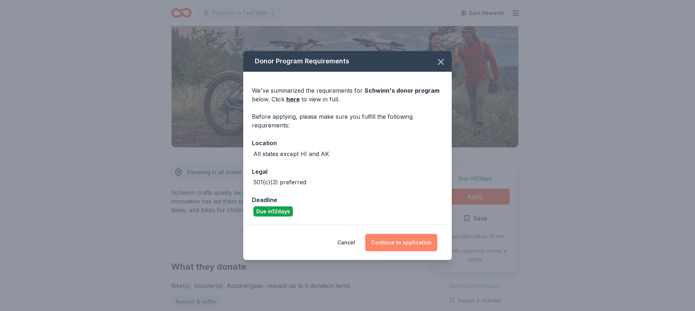
click at [401, 238] on button "Continue to application" at bounding box center [401, 242] width 72 height 17
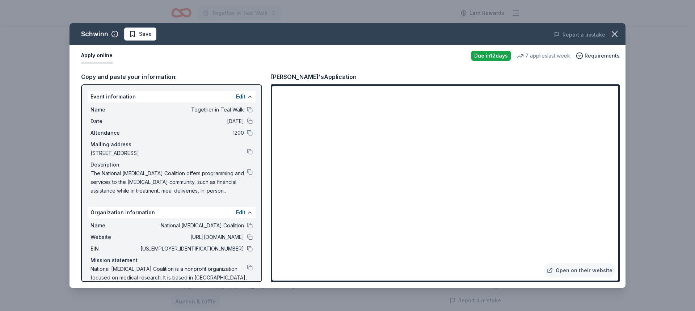
click at [247, 249] on button at bounding box center [250, 249] width 6 height 6
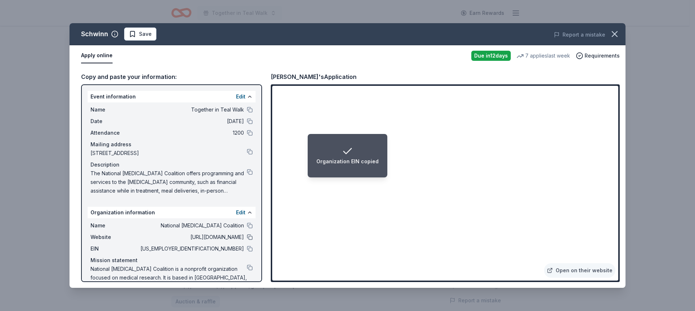
click at [247, 236] on button at bounding box center [250, 237] width 6 height 6
click at [247, 109] on button at bounding box center [250, 110] width 6 height 6
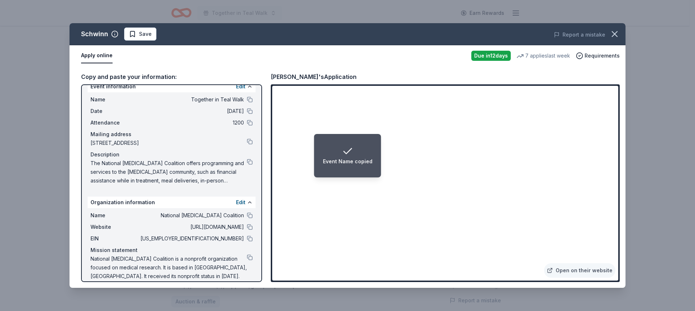
scroll to position [18, 0]
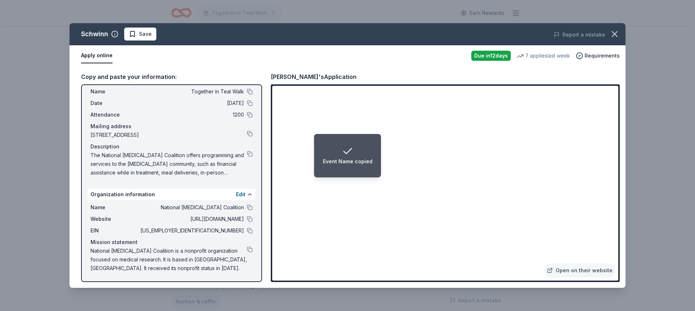
click at [346, 169] on li "Event Name copied" at bounding box center [347, 155] width 67 height 43
click at [346, 170] on li "Event Name copied" at bounding box center [347, 155] width 67 height 43
click at [146, 31] on span "Save" at bounding box center [145, 34] width 13 height 9
click at [142, 38] on html "Event Name copied Together in Teal Walk Earn Rewards Due in 12 days Share Schwi…" at bounding box center [347, 83] width 695 height 311
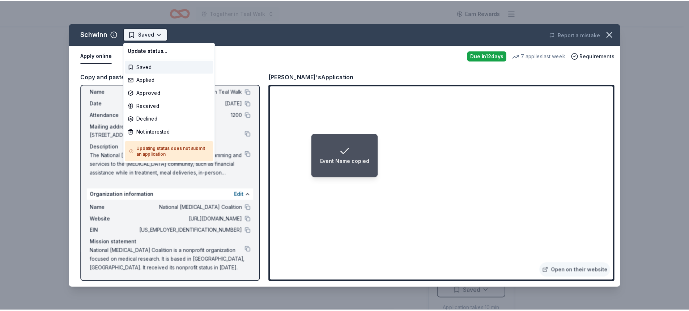
scroll to position [0, 0]
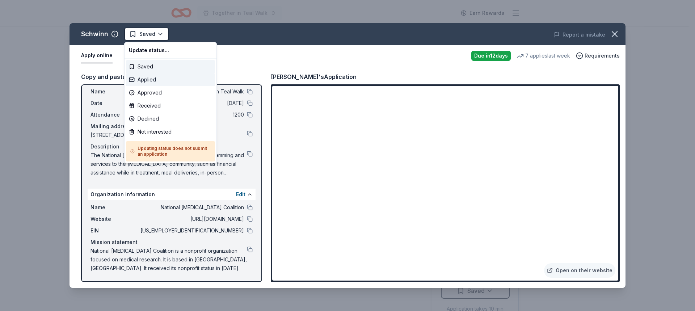
click at [144, 77] on div "Applied" at bounding box center [170, 79] width 89 height 13
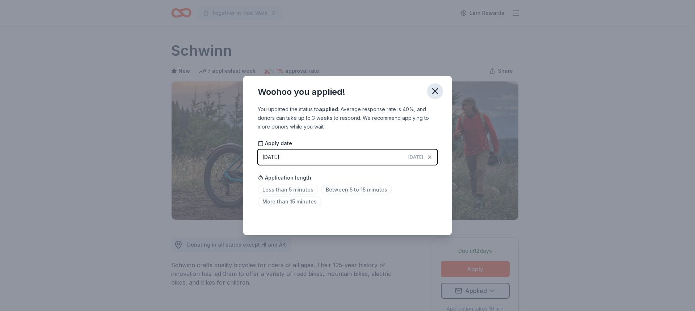
click at [436, 93] on icon "button" at bounding box center [435, 91] width 10 height 10
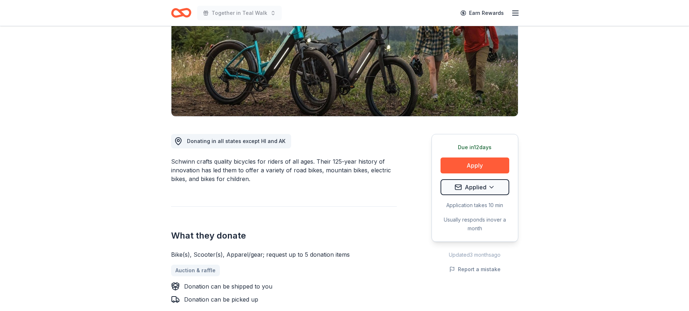
scroll to position [145, 0]
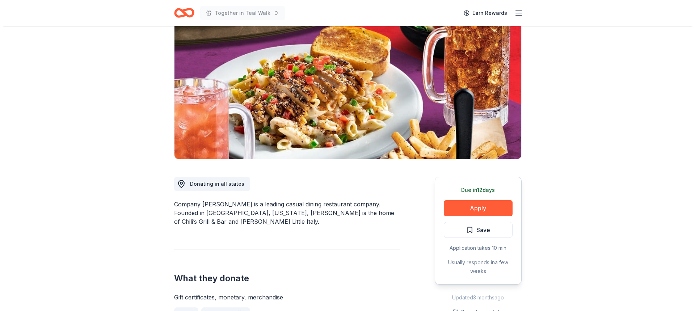
scroll to position [109, 0]
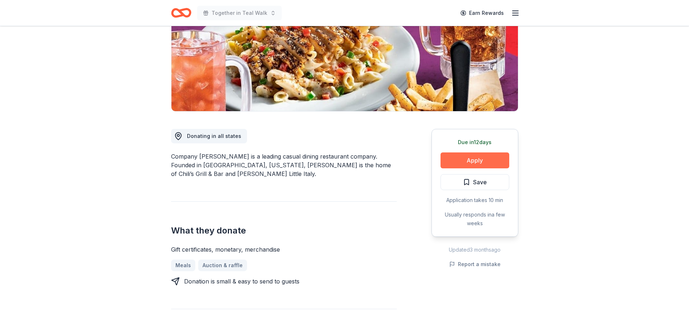
click at [473, 158] on button "Apply" at bounding box center [475, 160] width 69 height 16
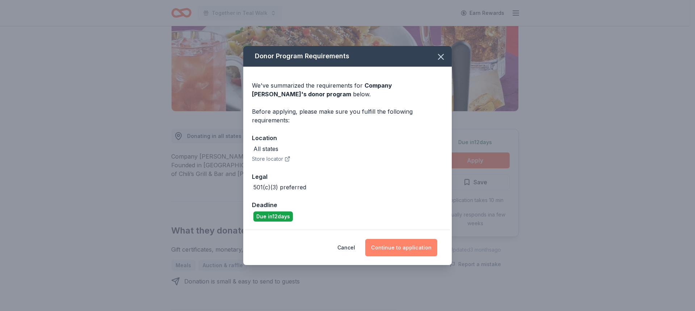
click at [387, 247] on button "Continue to application" at bounding box center [401, 247] width 72 height 17
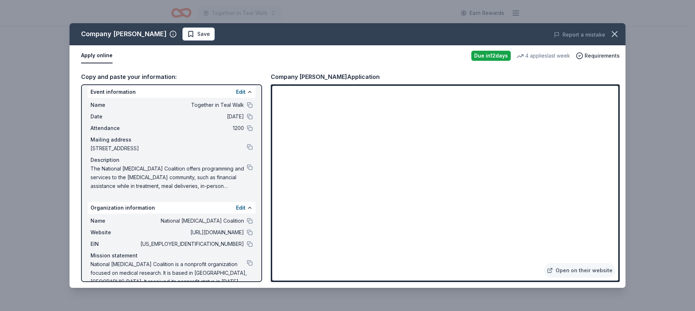
scroll to position [18, 0]
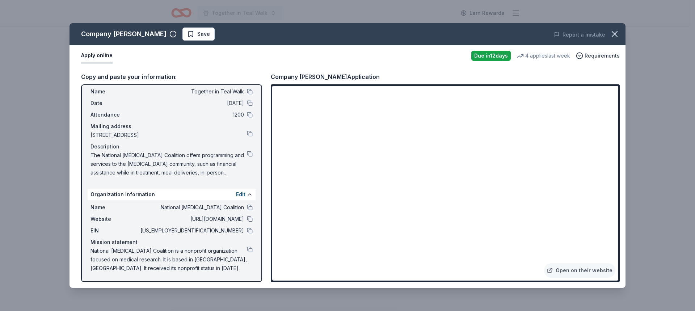
click at [247, 218] on button at bounding box center [250, 219] width 6 height 6
click at [570, 270] on link "Open on their website" at bounding box center [579, 270] width 71 height 14
click at [577, 34] on button "Report a mistake" at bounding box center [578, 34] width 51 height 9
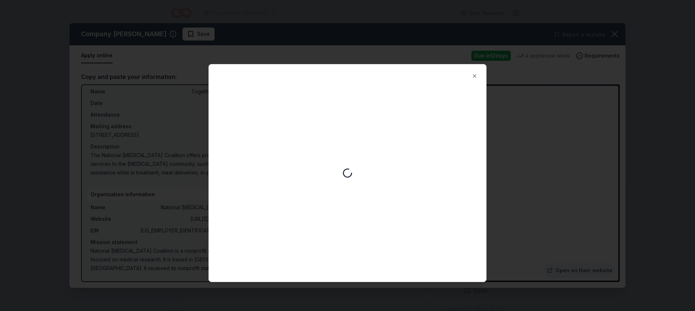
scroll to position [0, 0]
click at [474, 79] on button "Close" at bounding box center [474, 76] width 14 height 14
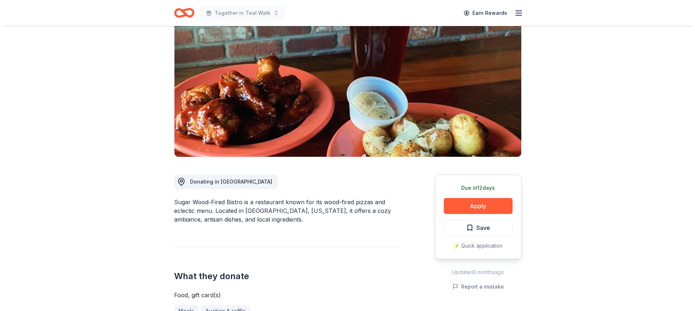
scroll to position [72, 0]
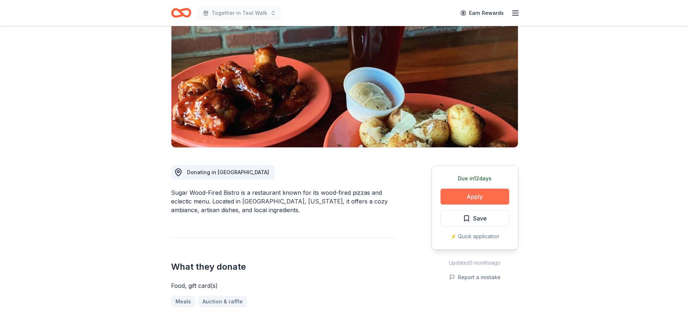
click at [461, 194] on button "Apply" at bounding box center [475, 196] width 69 height 16
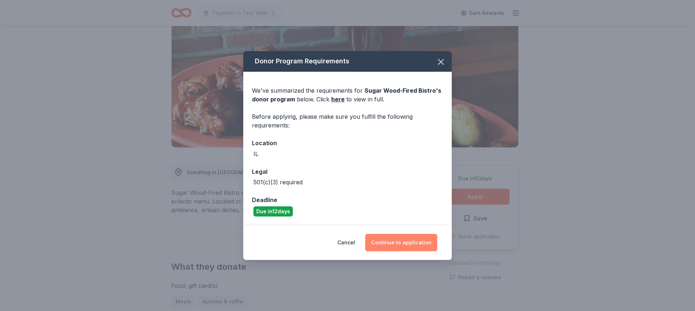
click at [415, 240] on button "Continue to application" at bounding box center [401, 242] width 72 height 17
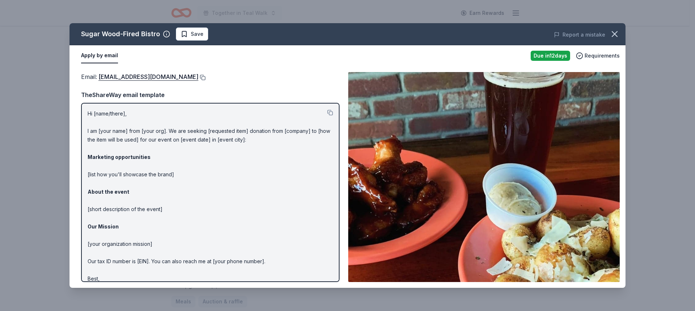
click at [198, 75] on button at bounding box center [201, 78] width 7 height 6
click at [202, 34] on button "Save" at bounding box center [192, 33] width 32 height 13
click at [190, 38] on html "Together in Teal Walk Earn Rewards Due [DATE] Share Sugar Wood-Fired Bistro New…" at bounding box center [347, 83] width 695 height 311
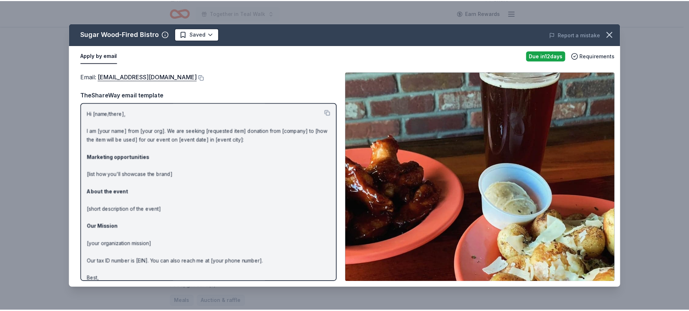
scroll to position [0, 0]
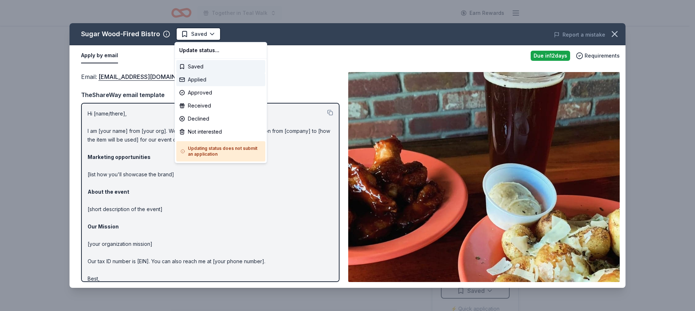
click at [193, 81] on div "Applied" at bounding box center [220, 79] width 89 height 13
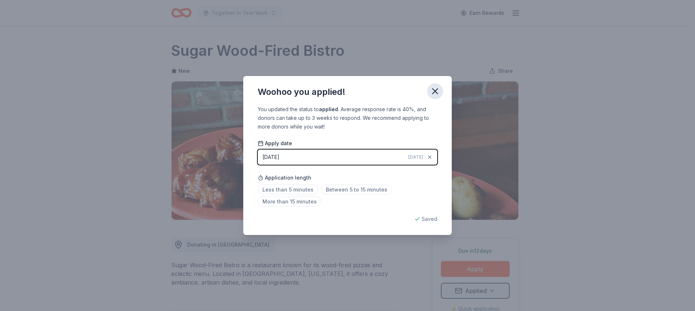
click at [436, 94] on icon "button" at bounding box center [435, 91] width 10 height 10
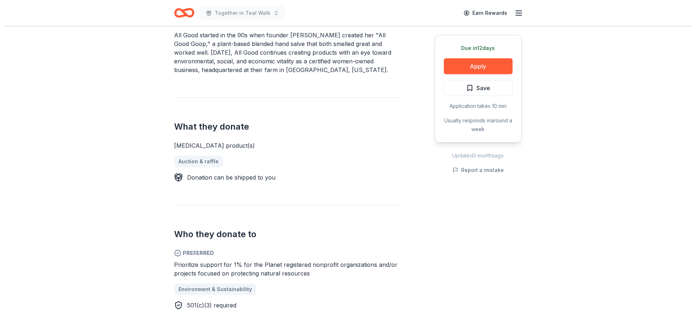
scroll to position [217, 0]
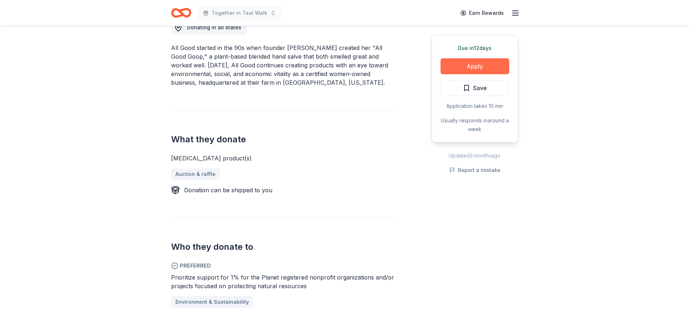
click at [455, 65] on button "Apply" at bounding box center [475, 66] width 69 height 16
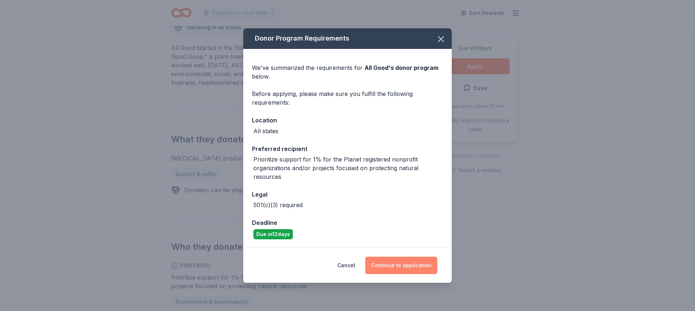
click at [416, 264] on button "Continue to application" at bounding box center [401, 264] width 72 height 17
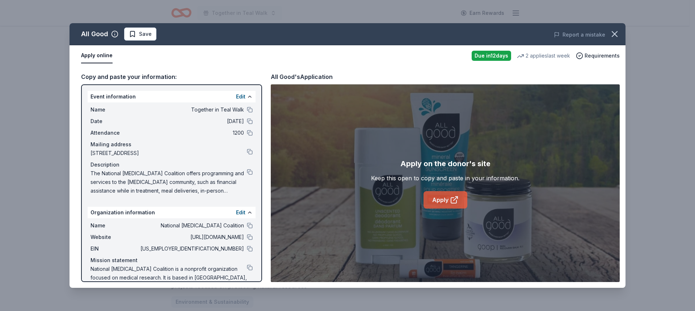
click at [438, 199] on link "Apply" at bounding box center [445, 199] width 44 height 17
click at [133, 29] on button "Save" at bounding box center [140, 33] width 32 height 13
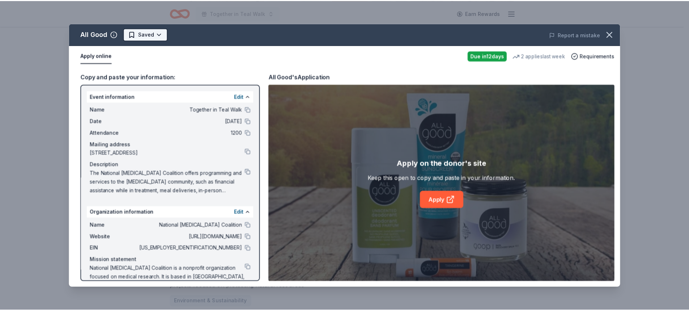
scroll to position [0, 0]
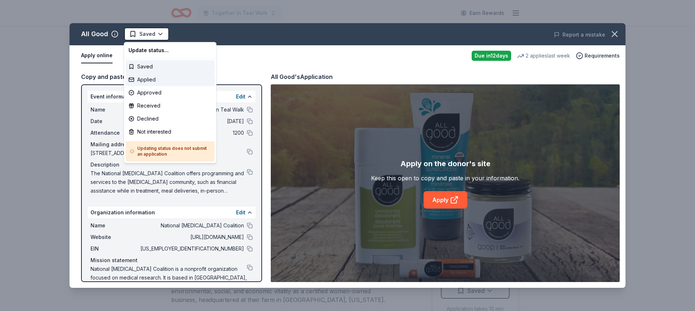
click at [140, 81] on div "Applied" at bounding box center [170, 79] width 89 height 13
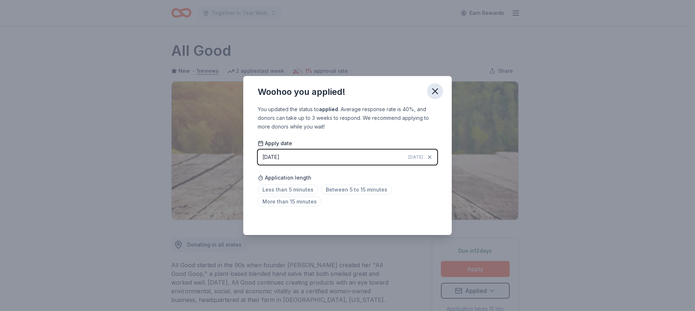
click at [435, 93] on icon "button" at bounding box center [435, 91] width 10 height 10
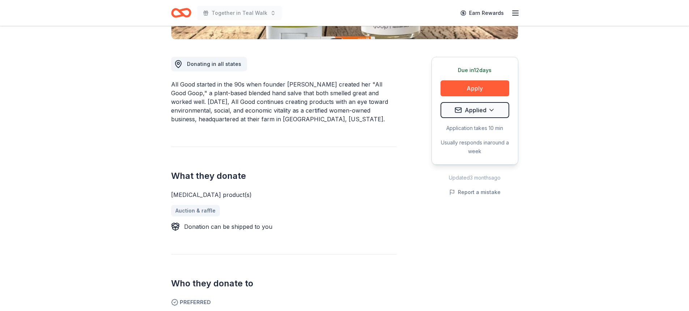
scroll to position [181, 0]
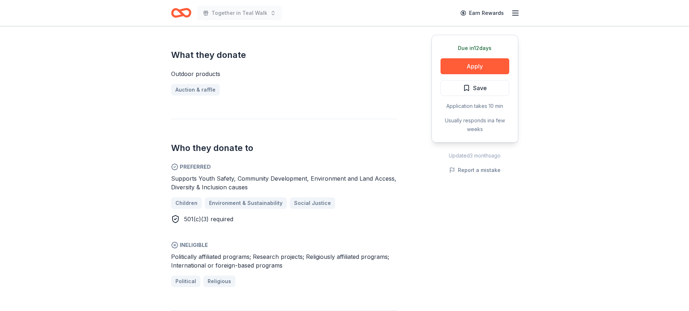
scroll to position [289, 0]
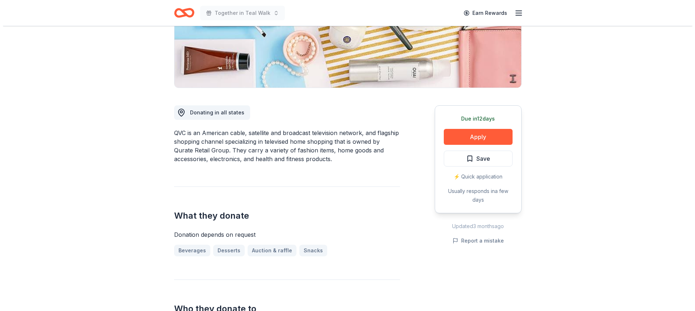
scroll to position [145, 0]
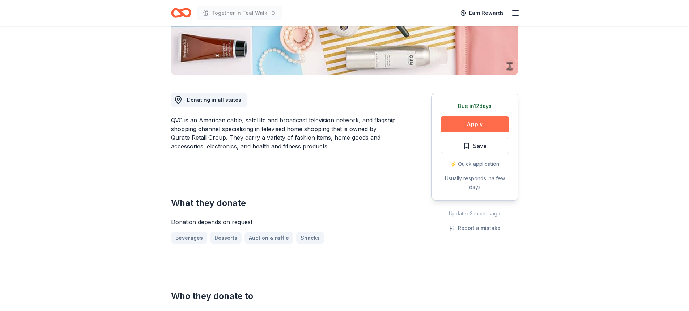
click at [490, 118] on button "Apply" at bounding box center [475, 124] width 69 height 16
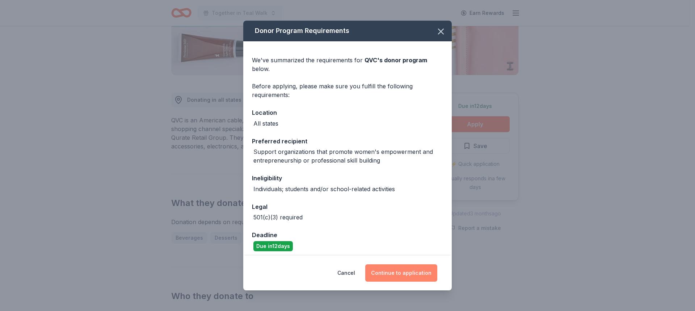
click at [414, 270] on button "Continue to application" at bounding box center [401, 272] width 72 height 17
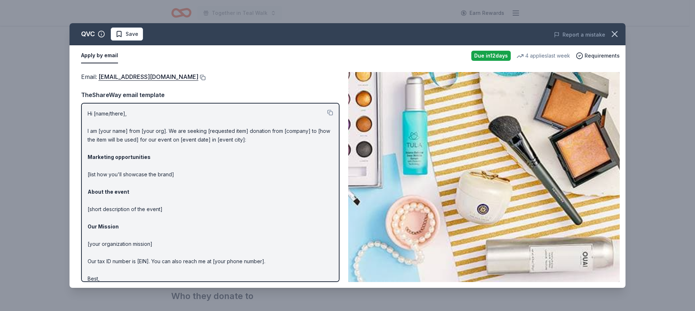
click at [198, 76] on button at bounding box center [201, 78] width 7 height 6
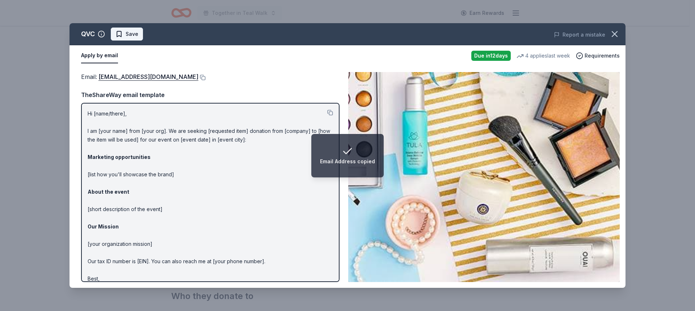
click at [131, 36] on span "Save" at bounding box center [132, 34] width 13 height 9
click at [128, 37] on html "Email Address copied Together in Teal Walk Earn Rewards Due in 12 days Share QV…" at bounding box center [347, 10] width 695 height 311
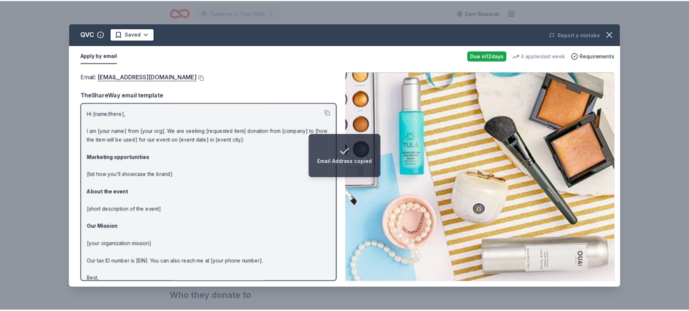
scroll to position [0, 0]
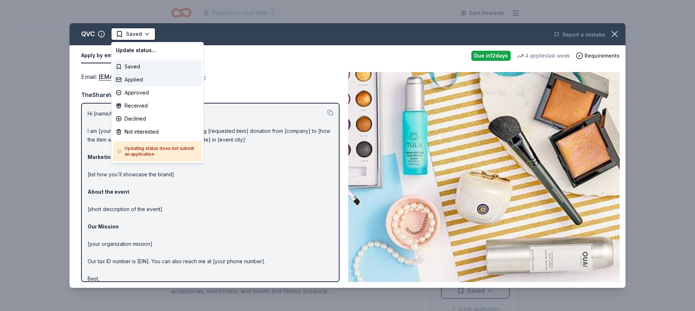
click at [138, 79] on div "Applied" at bounding box center [157, 79] width 89 height 13
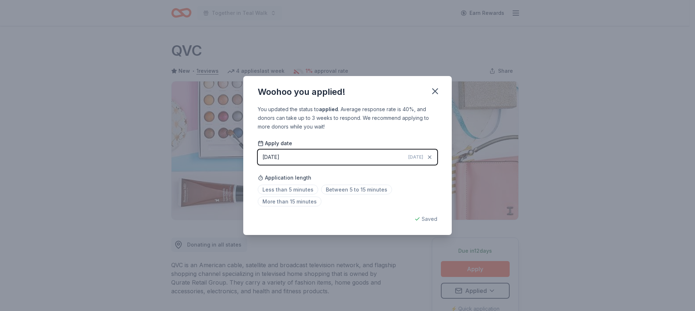
drag, startPoint x: 430, startPoint y: 91, endPoint x: 431, endPoint y: 81, distance: 9.5
click at [430, 90] on icon "button" at bounding box center [435, 91] width 10 height 10
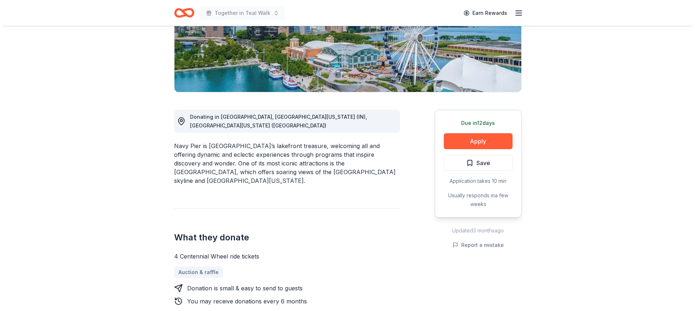
scroll to position [181, 0]
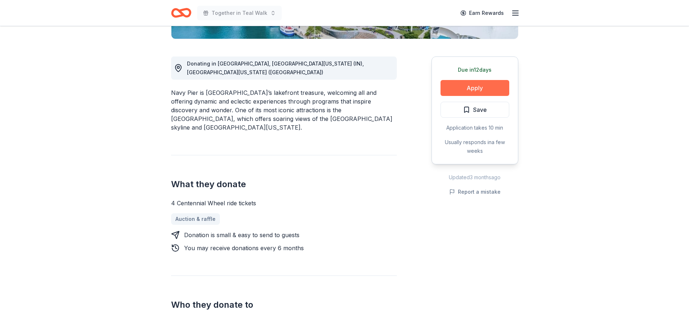
click at [462, 88] on button "Apply" at bounding box center [475, 88] width 69 height 16
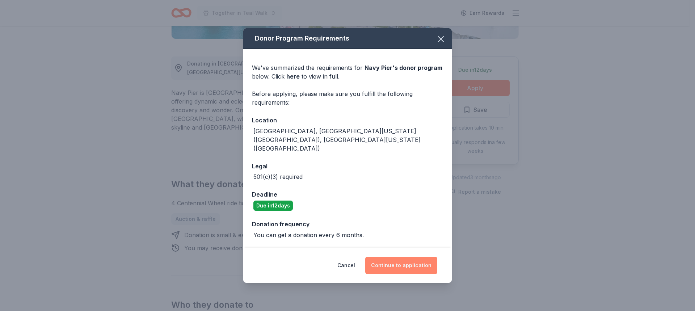
click at [408, 256] on button "Continue to application" at bounding box center [401, 264] width 72 height 17
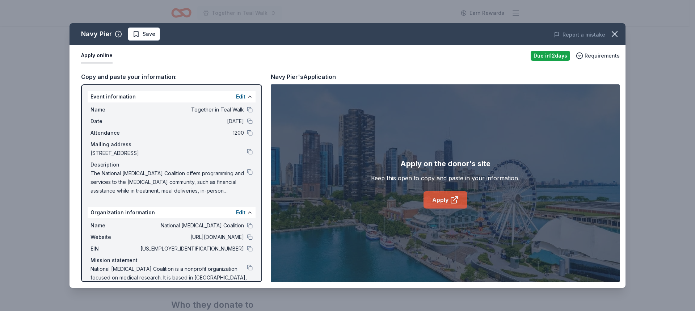
click at [437, 194] on link "Apply" at bounding box center [445, 199] width 44 height 17
click at [143, 36] on span "Save" at bounding box center [149, 34] width 13 height 9
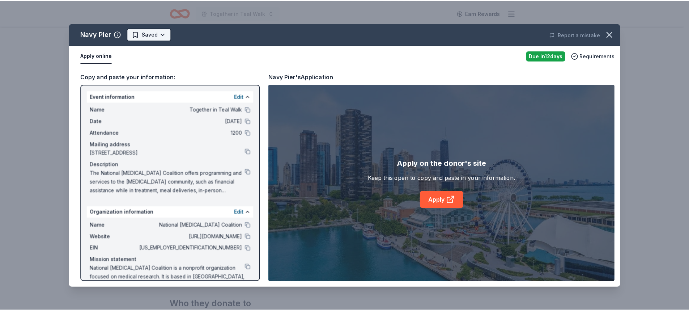
scroll to position [0, 0]
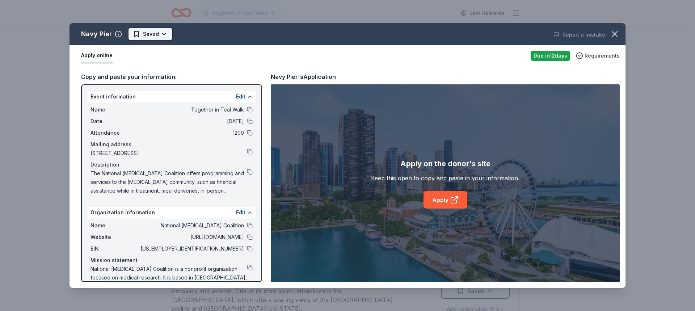
click at [145, 35] on html "Together in Teal Walk Earn Rewards Due [DATE] Share Navy Pier New 45% approval …" at bounding box center [347, 155] width 695 height 311
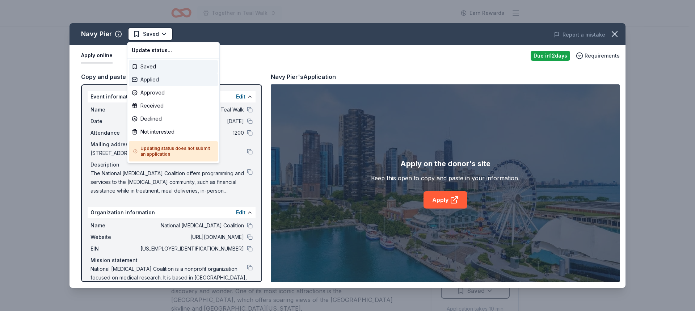
click at [149, 83] on div "Applied" at bounding box center [173, 79] width 89 height 13
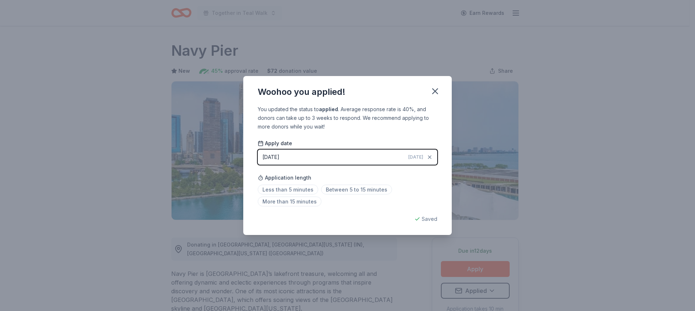
drag, startPoint x: 440, startPoint y: 93, endPoint x: 426, endPoint y: 61, distance: 35.0
click at [440, 92] on button "button" at bounding box center [435, 91] width 16 height 16
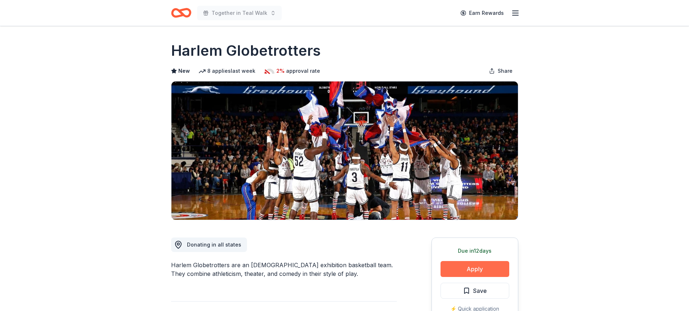
click at [467, 262] on button "Apply" at bounding box center [475, 269] width 69 height 16
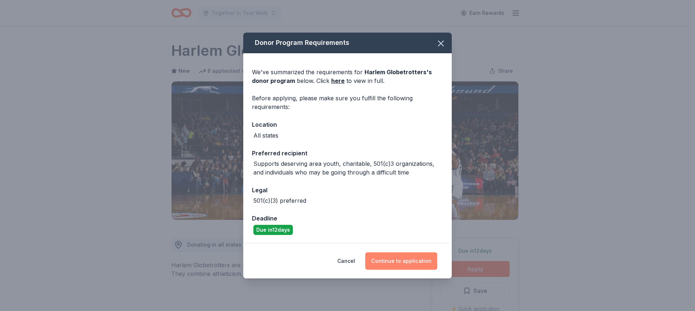
click at [403, 260] on button "Continue to application" at bounding box center [401, 260] width 72 height 17
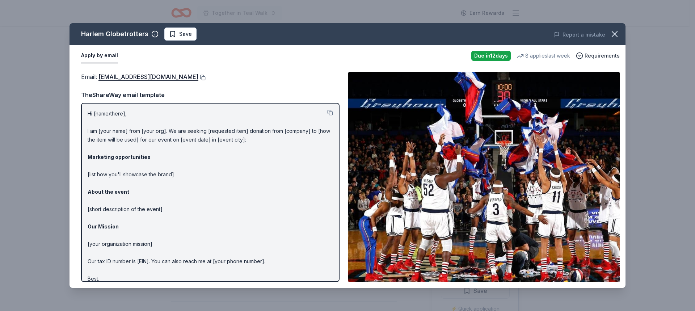
click at [198, 79] on button at bounding box center [201, 78] width 7 height 6
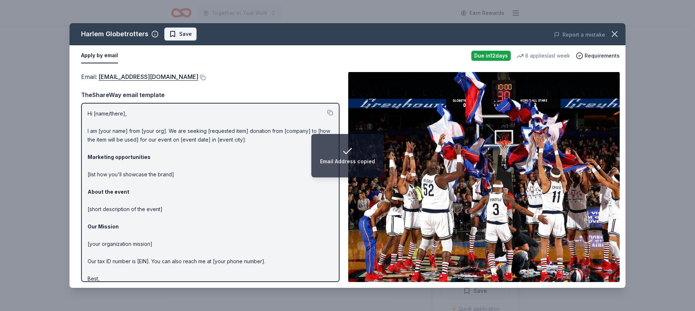
click at [184, 33] on span "Save" at bounding box center [185, 34] width 13 height 9
click at [182, 37] on html "Email Address copied Together in Teal Walk Earn Rewards Due in 12 days Share Ha…" at bounding box center [347, 155] width 695 height 311
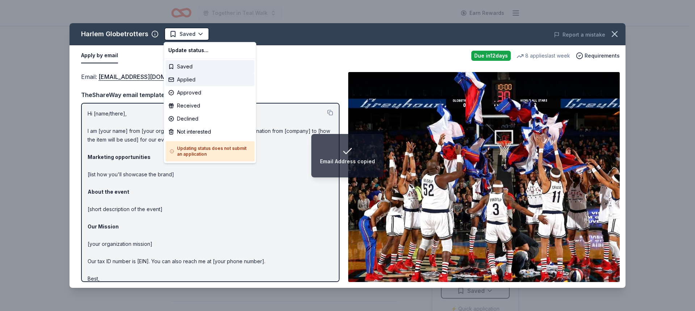
click at [179, 76] on div "Applied" at bounding box center [209, 79] width 89 height 13
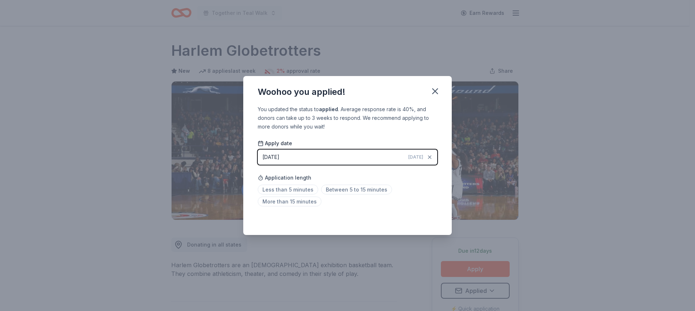
drag, startPoint x: 434, startPoint y: 91, endPoint x: 377, endPoint y: 1, distance: 107.1
click at [434, 88] on icon "button" at bounding box center [435, 91] width 10 height 10
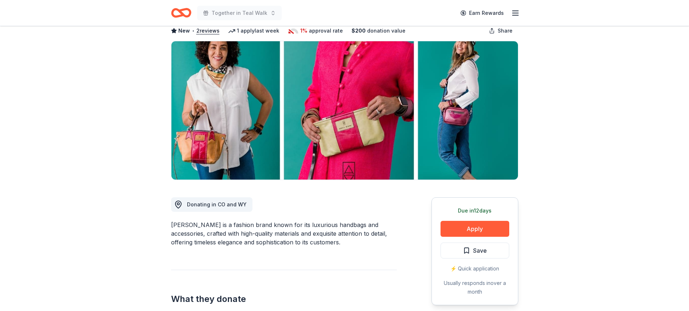
scroll to position [72, 0]
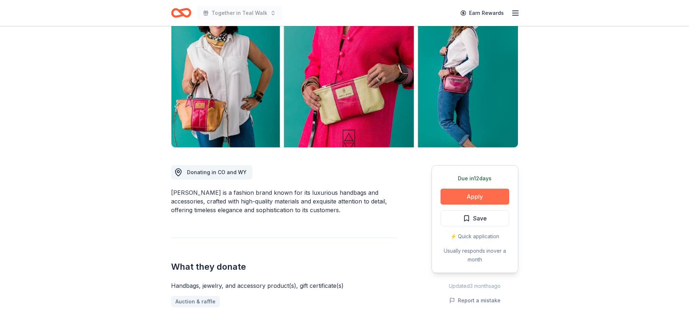
click at [457, 192] on button "Apply" at bounding box center [475, 196] width 69 height 16
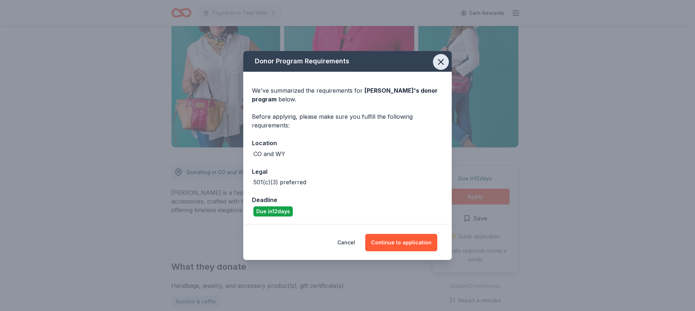
click at [438, 60] on icon "button" at bounding box center [440, 61] width 5 height 5
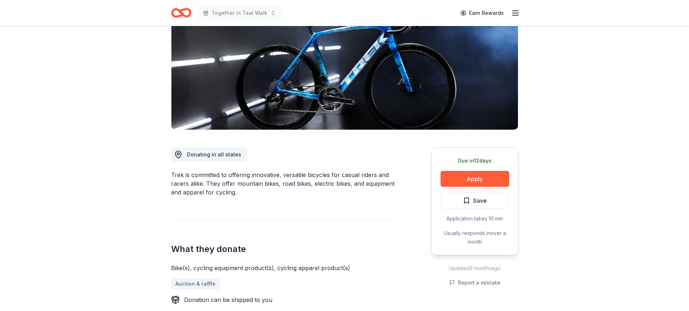
scroll to position [109, 0]
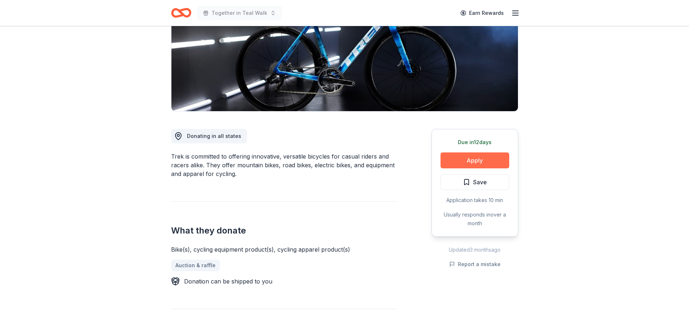
click at [448, 154] on button "Apply" at bounding box center [475, 160] width 69 height 16
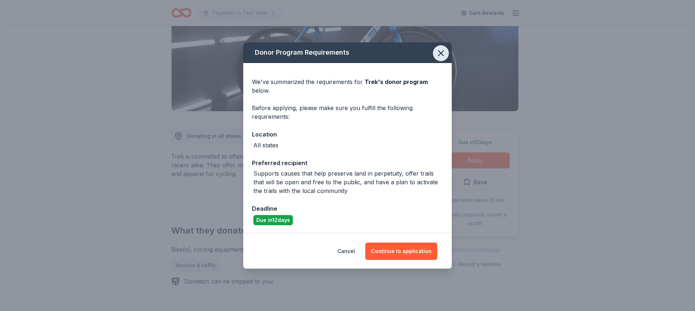
click at [439, 54] on icon "button" at bounding box center [441, 53] width 10 height 10
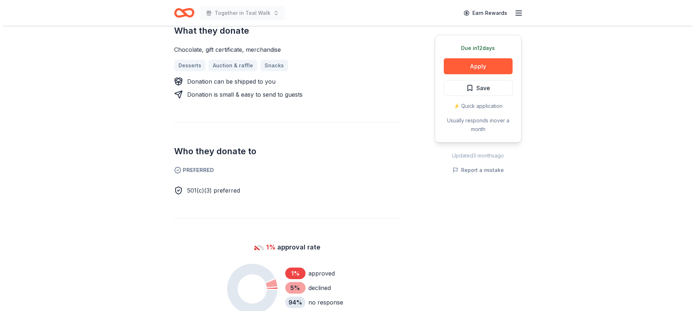
scroll to position [181, 0]
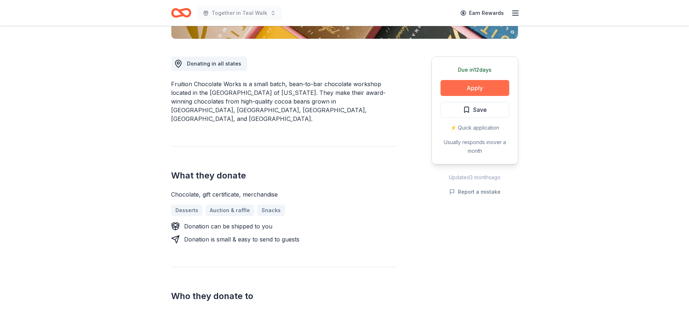
click at [463, 85] on button "Apply" at bounding box center [475, 88] width 69 height 16
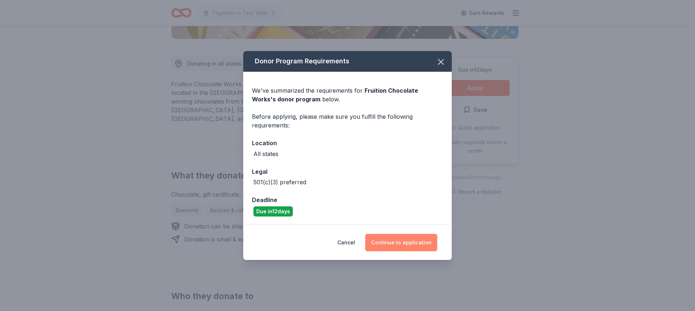
click at [403, 239] on button "Continue to application" at bounding box center [401, 242] width 72 height 17
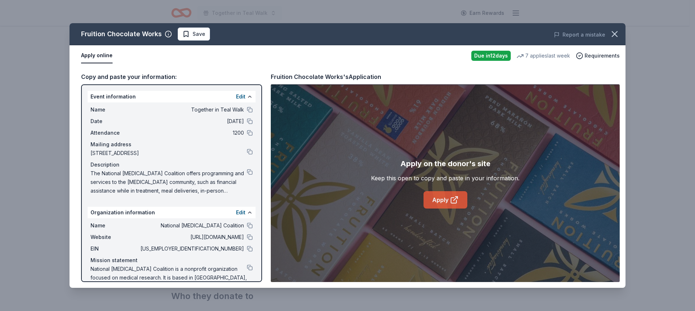
click at [447, 197] on link "Apply" at bounding box center [445, 199] width 44 height 17
drag, startPoint x: 198, startPoint y: 33, endPoint x: 192, endPoint y: 45, distance: 14.2
click at [198, 33] on span "Save" at bounding box center [198, 34] width 13 height 9
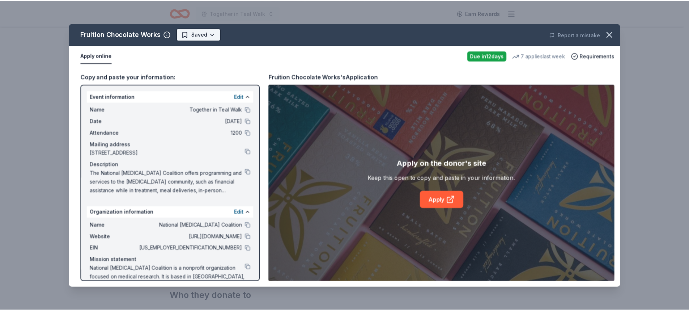
scroll to position [0, 0]
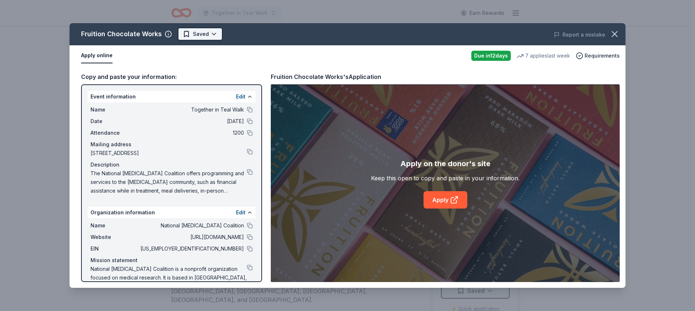
click at [198, 38] on html "Together in Teal Walk Earn Rewards Due in 12 days Share Fruition Chocolate Work…" at bounding box center [347, 155] width 695 height 311
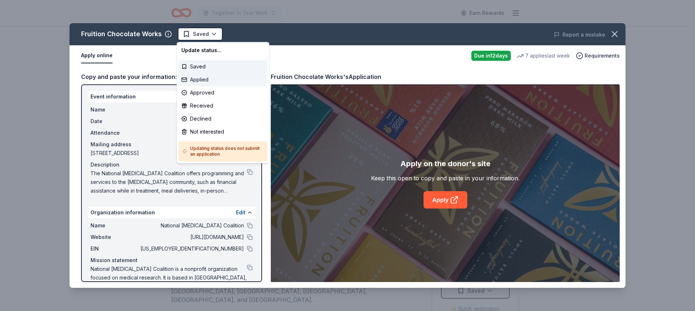
click at [199, 81] on div "Applied" at bounding box center [222, 79] width 89 height 13
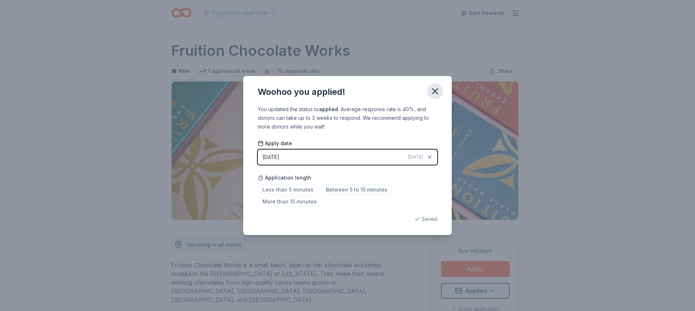
click at [437, 93] on icon "button" at bounding box center [434, 91] width 5 height 5
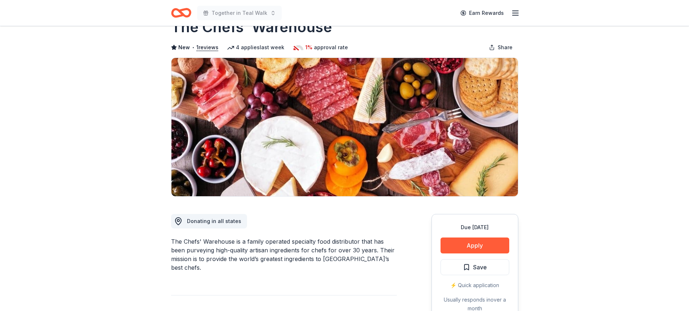
scroll to position [36, 0]
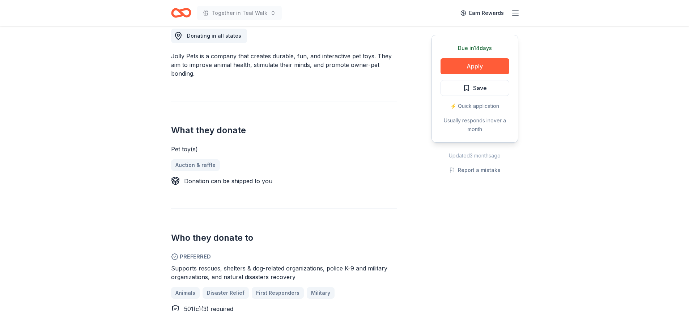
scroll to position [217, 0]
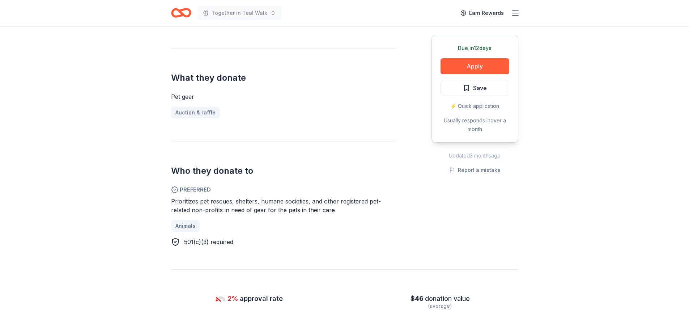
scroll to position [289, 0]
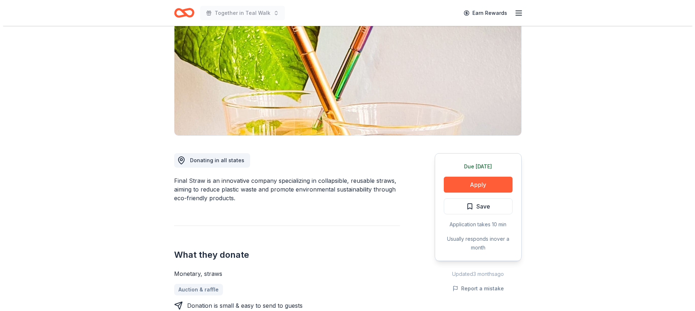
scroll to position [109, 0]
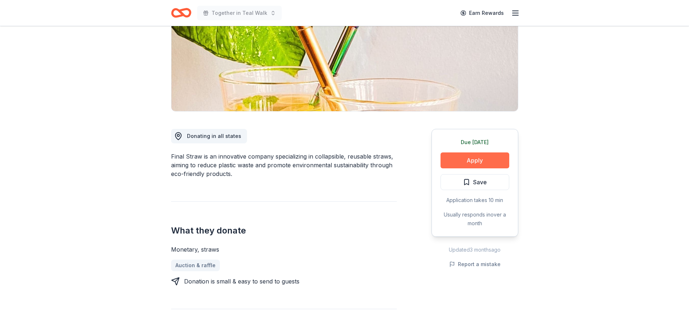
click at [462, 161] on button "Apply" at bounding box center [475, 160] width 69 height 16
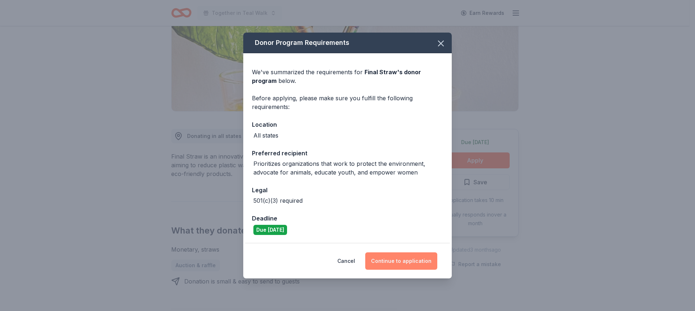
click at [412, 258] on button "Continue to application" at bounding box center [401, 260] width 72 height 17
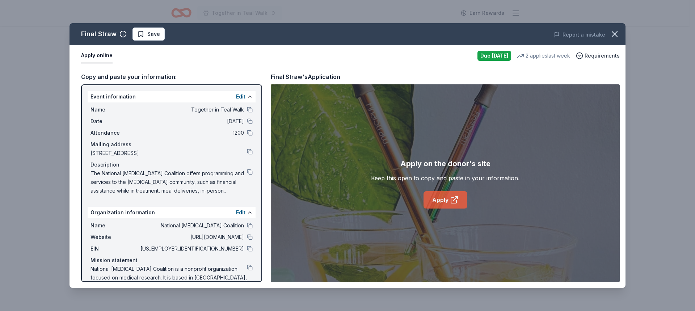
click at [448, 195] on link "Apply" at bounding box center [445, 199] width 44 height 17
click at [151, 37] on span "Save" at bounding box center [153, 34] width 13 height 9
click at [149, 34] on html "Together in Teal Walk Earn Rewards Due today Share Final Straw New 2 applies la…" at bounding box center [347, 46] width 695 height 311
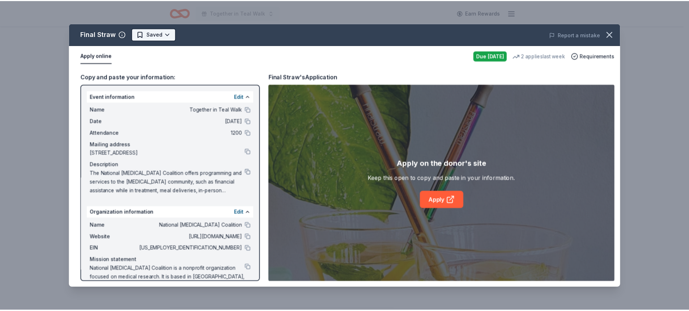
scroll to position [0, 0]
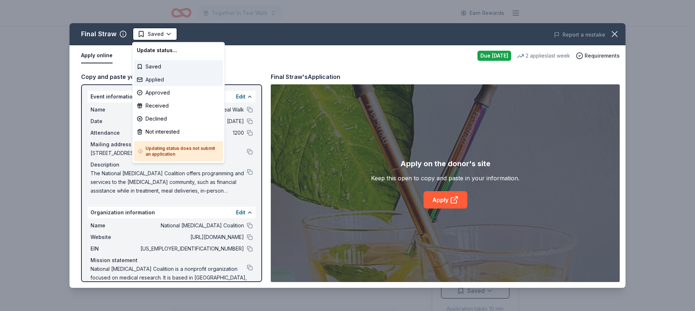
click at [153, 79] on div "Applied" at bounding box center [178, 79] width 89 height 13
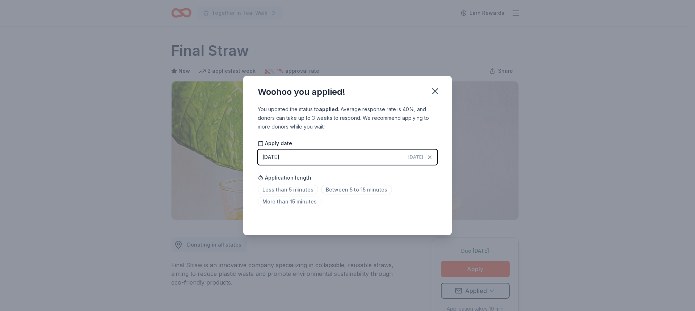
drag, startPoint x: 433, startPoint y: 92, endPoint x: 430, endPoint y: 79, distance: 13.0
click at [433, 92] on icon "button" at bounding box center [435, 91] width 10 height 10
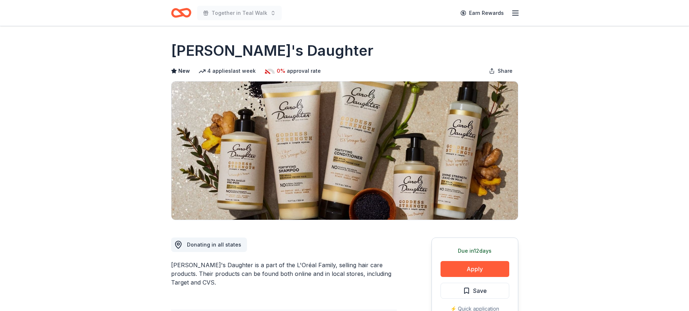
click at [296, 136] on img at bounding box center [344, 150] width 347 height 138
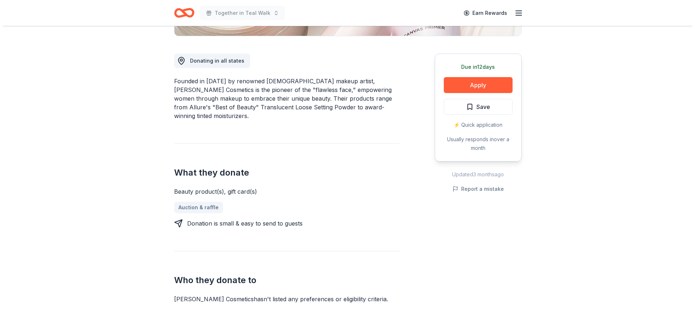
scroll to position [109, 0]
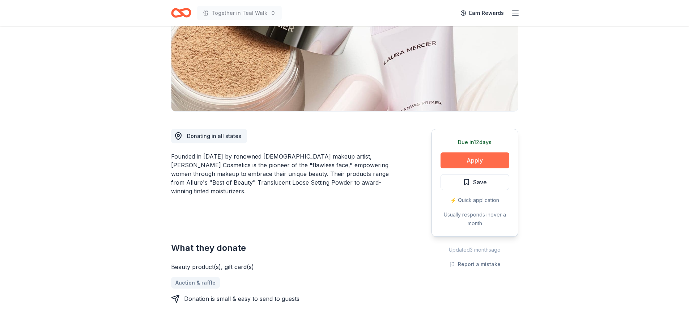
click at [462, 156] on button "Apply" at bounding box center [475, 160] width 69 height 16
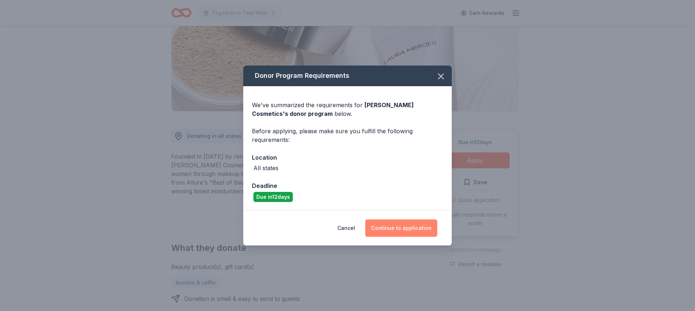
click at [412, 226] on button "Continue to application" at bounding box center [401, 227] width 72 height 17
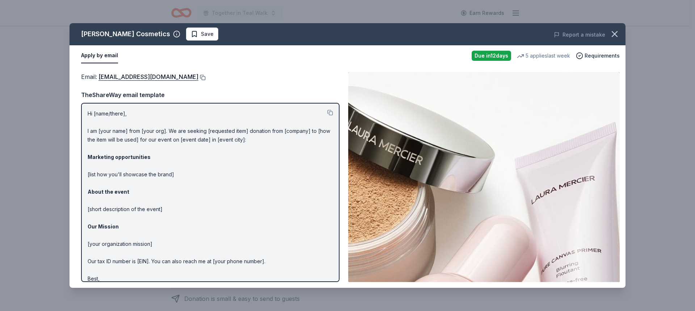
click at [198, 75] on button at bounding box center [201, 78] width 7 height 6
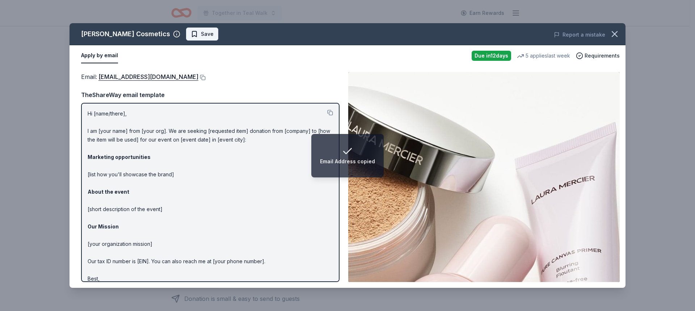
click at [201, 35] on span "Save" at bounding box center [207, 34] width 13 height 9
click at [194, 37] on html "Email Address copied Together in Teal Walk Earn Rewards Due in 12 days Share La…" at bounding box center [347, 46] width 695 height 311
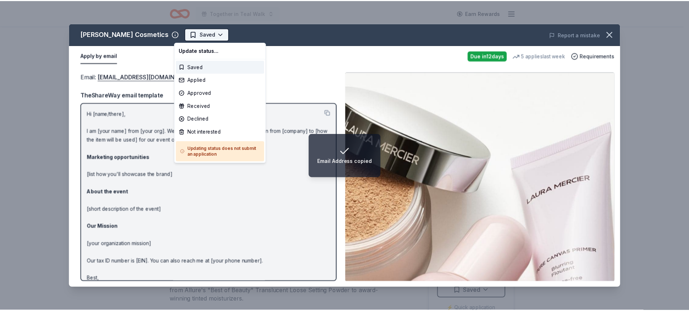
scroll to position [0, 0]
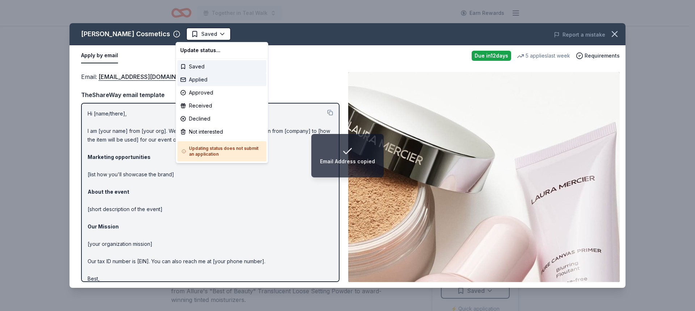
click at [190, 79] on div "Applied" at bounding box center [221, 79] width 89 height 13
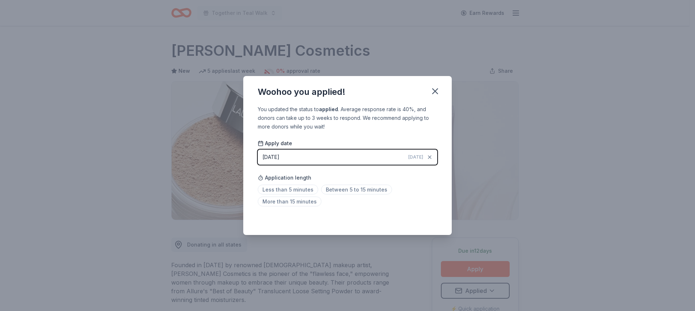
click at [434, 90] on icon "button" at bounding box center [435, 91] width 10 height 10
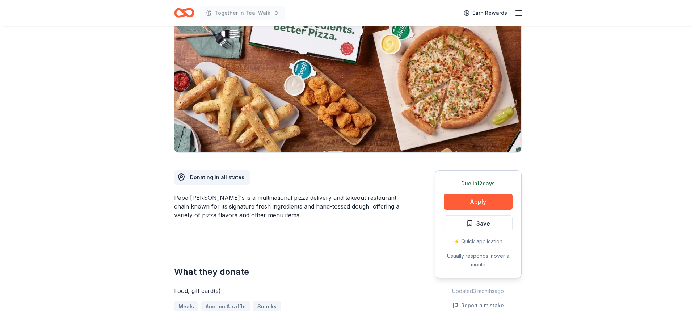
scroll to position [72, 0]
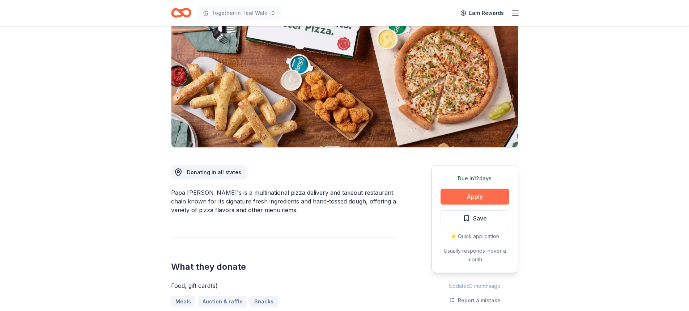
click at [479, 197] on button "Apply" at bounding box center [475, 196] width 69 height 16
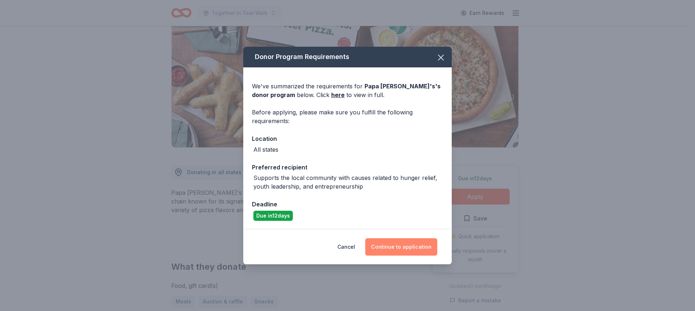
click at [403, 245] on button "Continue to application" at bounding box center [401, 246] width 72 height 17
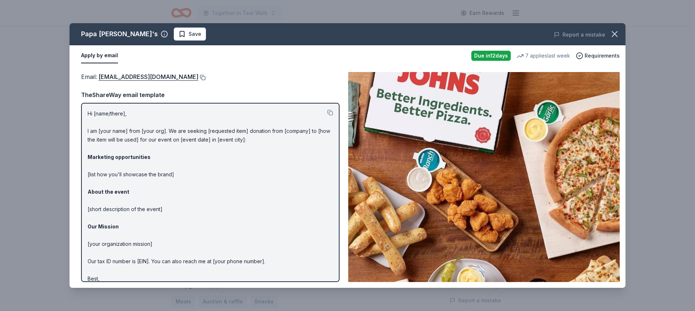
click at [198, 76] on button at bounding box center [201, 78] width 7 height 6
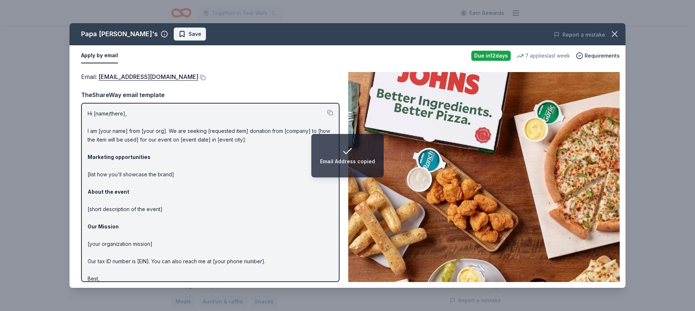
drag, startPoint x: 154, startPoint y: 27, endPoint x: 158, endPoint y: 31, distance: 5.4
click at [154, 31] on div "Papa John's Save Report a mistake" at bounding box center [347, 34] width 556 height 22
click at [178, 33] on span "Save" at bounding box center [189, 34] width 23 height 9
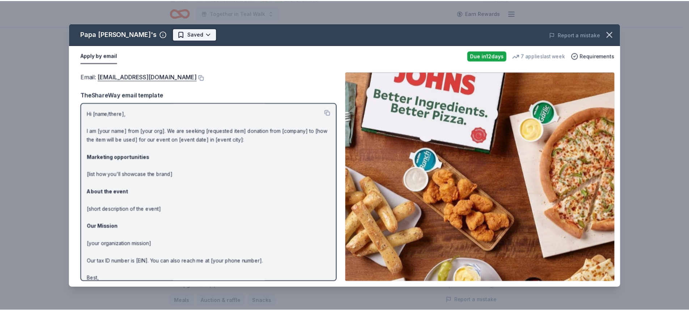
scroll to position [0, 0]
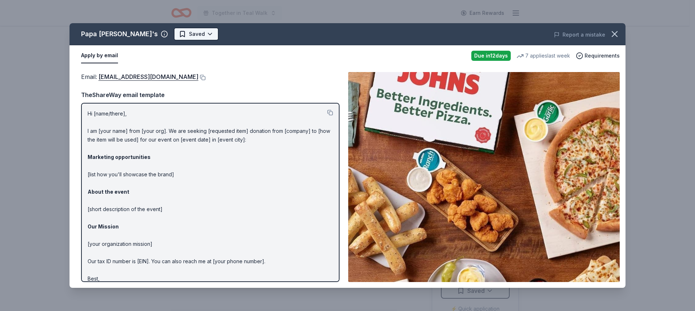
click at [157, 37] on html "Together in Teal Walk Earn Rewards Due in 12 days Share Papa John's New 7 appli…" at bounding box center [347, 155] width 695 height 311
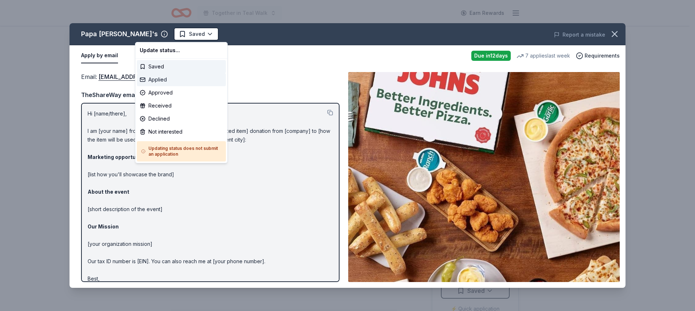
click at [156, 75] on div "Applied" at bounding box center [181, 79] width 89 height 13
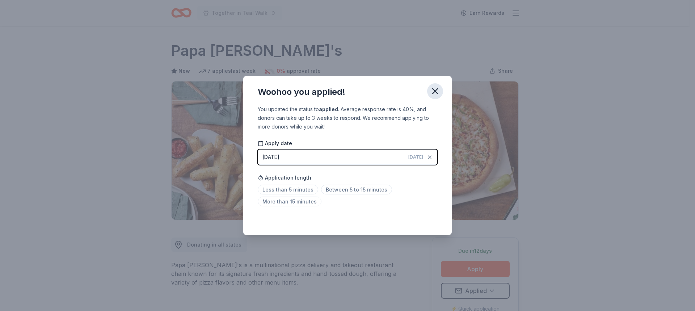
click at [434, 93] on icon "button" at bounding box center [435, 91] width 10 height 10
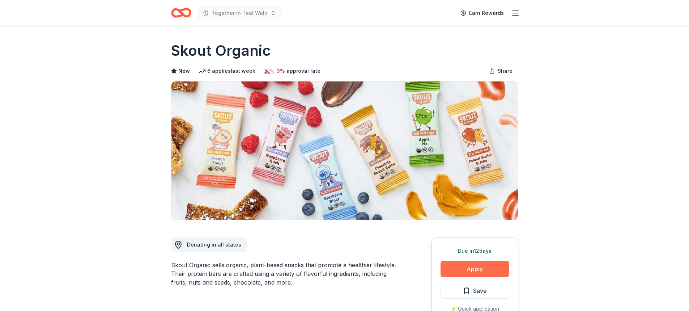
click at [483, 265] on button "Apply" at bounding box center [475, 269] width 69 height 16
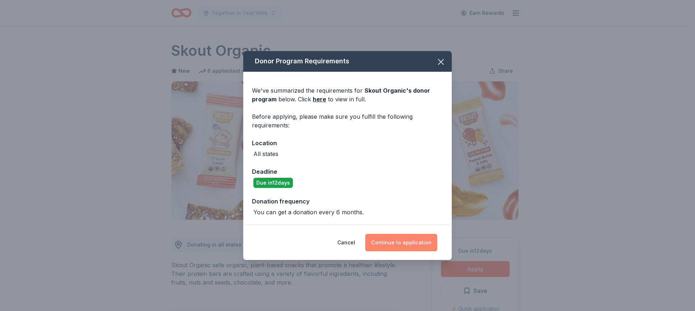
click at [381, 241] on button "Continue to application" at bounding box center [401, 242] width 72 height 17
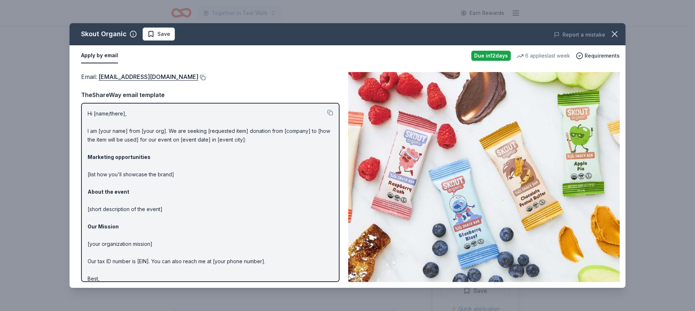
click at [198, 77] on button at bounding box center [201, 78] width 7 height 6
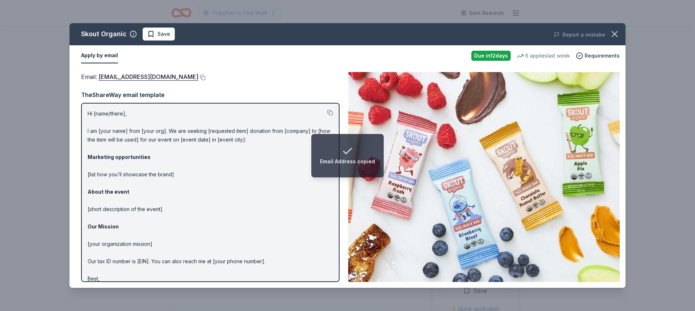
click at [156, 40] on button "Save" at bounding box center [159, 33] width 32 height 13
click at [162, 38] on html "Email Address copied Together in Teal Walk Earn Rewards Due in 12 days Share Sk…" at bounding box center [347, 155] width 695 height 311
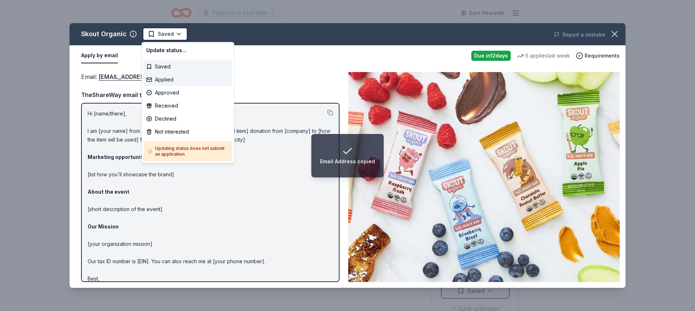
click at [160, 77] on div "Applied" at bounding box center [187, 79] width 89 height 13
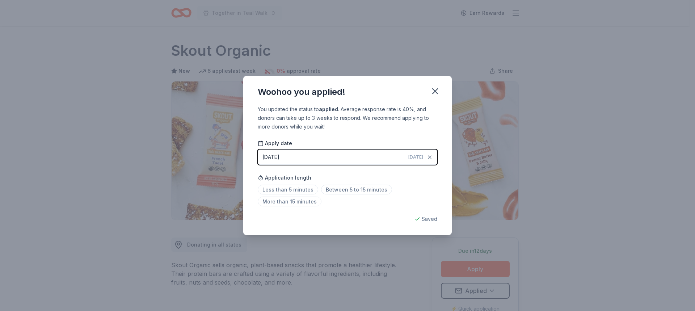
drag, startPoint x: 436, startPoint y: 93, endPoint x: 403, endPoint y: 39, distance: 63.3
click at [435, 90] on icon "button" at bounding box center [435, 91] width 10 height 10
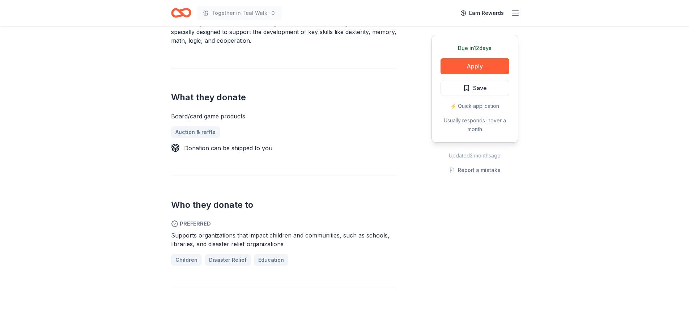
scroll to position [253, 0]
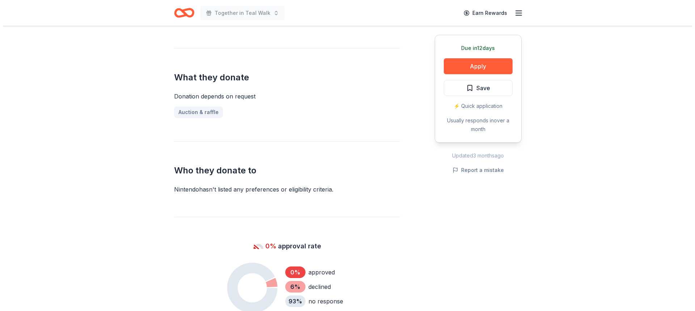
scroll to position [109, 0]
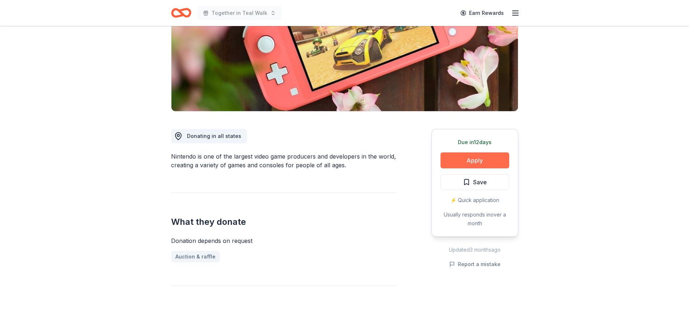
click at [466, 157] on button "Apply" at bounding box center [475, 160] width 69 height 16
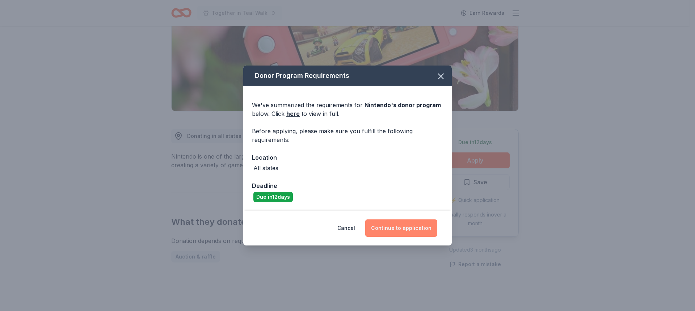
click at [398, 227] on button "Continue to application" at bounding box center [401, 227] width 72 height 17
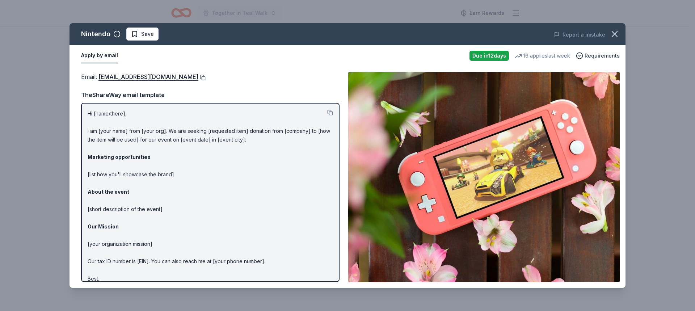
click at [205, 75] on button at bounding box center [201, 78] width 7 height 6
click at [140, 36] on span "Save" at bounding box center [142, 34] width 23 height 9
click at [144, 34] on html "Together in Teal Walk Earn Rewards Due in 12 days Share Nintendo New 16 applies…" at bounding box center [347, 46] width 695 height 311
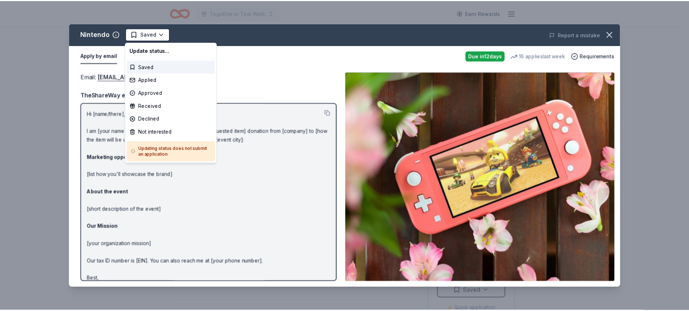
scroll to position [0, 0]
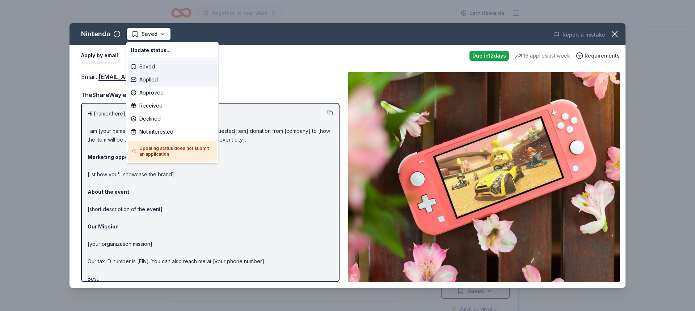
click at [145, 77] on div "Applied" at bounding box center [172, 79] width 89 height 13
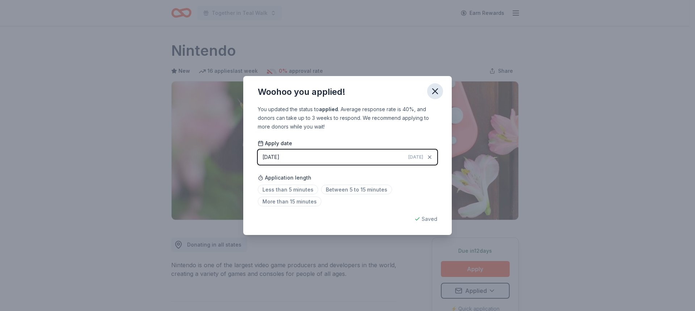
click at [434, 90] on icon "button" at bounding box center [434, 91] width 5 height 5
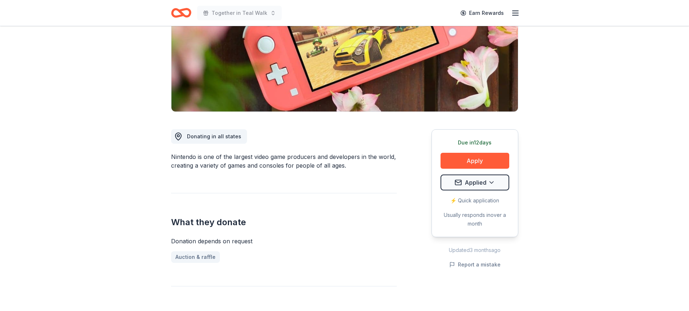
scroll to position [109, 0]
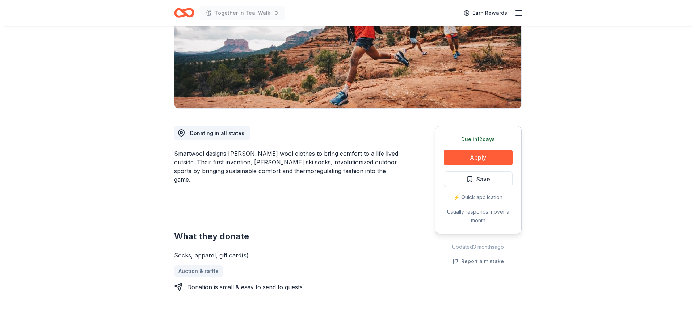
scroll to position [72, 0]
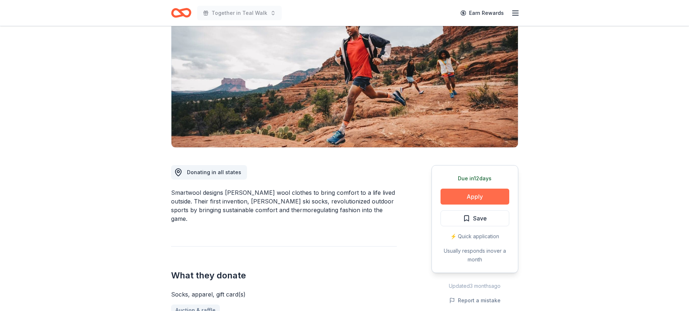
click at [483, 196] on button "Apply" at bounding box center [475, 196] width 69 height 16
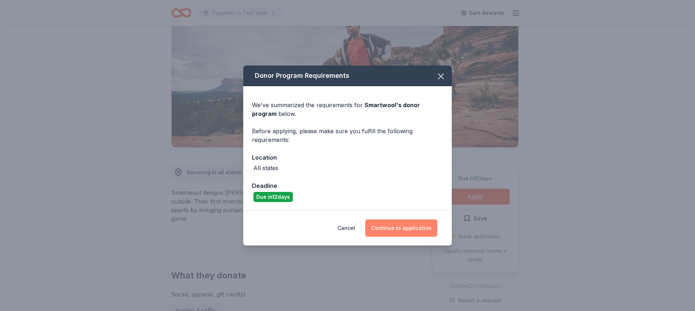
click at [393, 224] on button "Continue to application" at bounding box center [401, 227] width 72 height 17
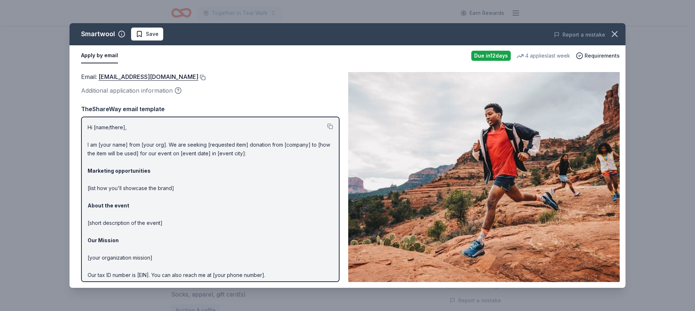
click at [198, 75] on button at bounding box center [201, 78] width 7 height 6
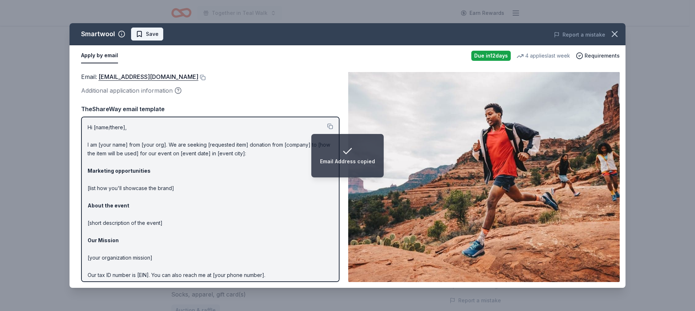
click at [154, 35] on span "Save" at bounding box center [152, 34] width 13 height 9
click at [147, 33] on html "Email Address copied Together in Teal Walk Earn Rewards Due in 12 days Share Sm…" at bounding box center [347, 83] width 695 height 311
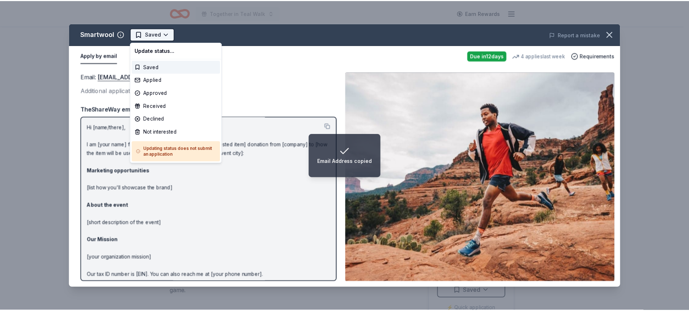
scroll to position [0, 0]
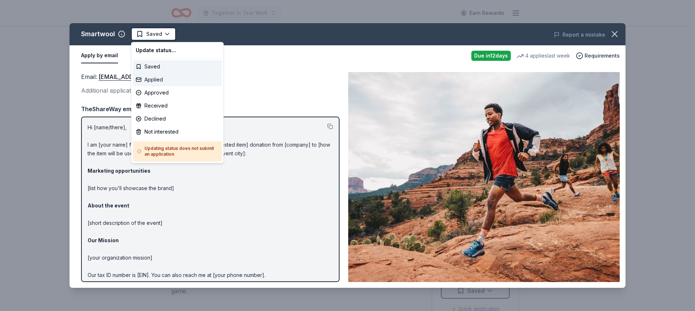
click at [143, 81] on div "Applied" at bounding box center [177, 79] width 89 height 13
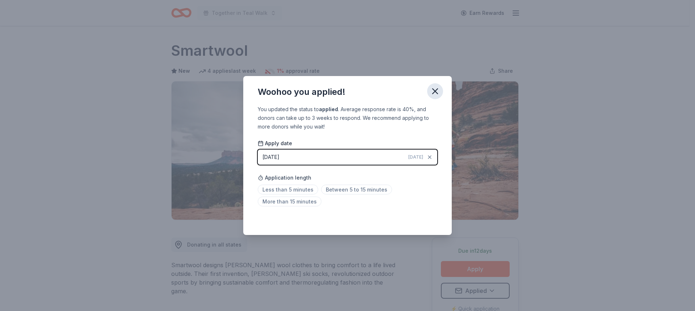
click at [439, 88] on icon "button" at bounding box center [435, 91] width 10 height 10
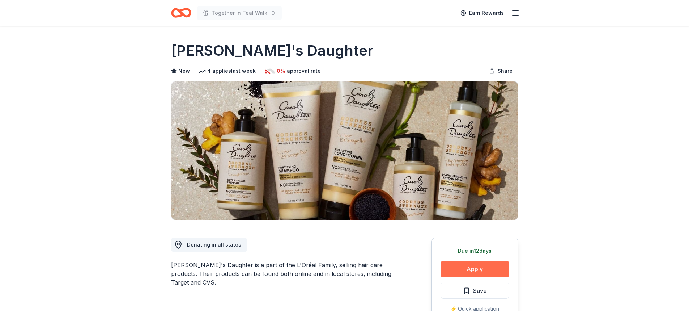
click at [448, 262] on button "Apply" at bounding box center [475, 269] width 69 height 16
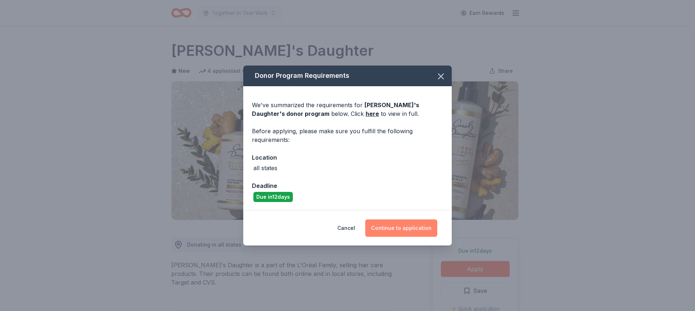
click at [387, 229] on button "Continue to application" at bounding box center [401, 227] width 72 height 17
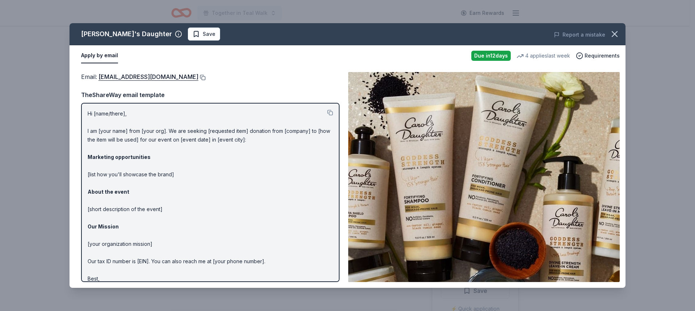
click at [203, 76] on button at bounding box center [201, 78] width 7 height 6
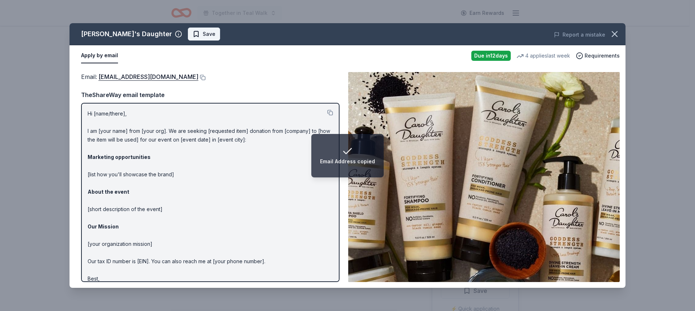
click at [192, 38] on span "Save" at bounding box center [203, 34] width 23 height 9
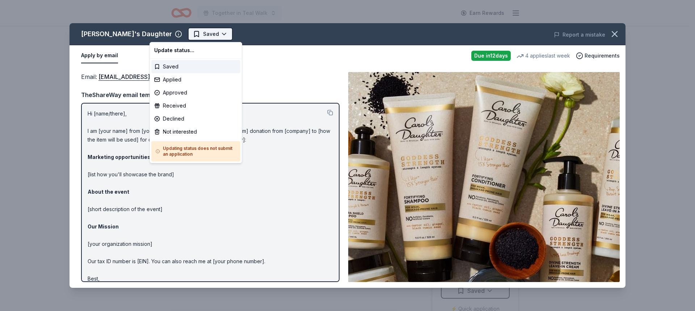
click at [164, 40] on body "Together in Teal Walk Earn Rewards Due [DATE] Share [PERSON_NAME]'s Daughter Ne…" at bounding box center [344, 155] width 689 height 311
click at [168, 78] on div "Applied" at bounding box center [195, 79] width 89 height 13
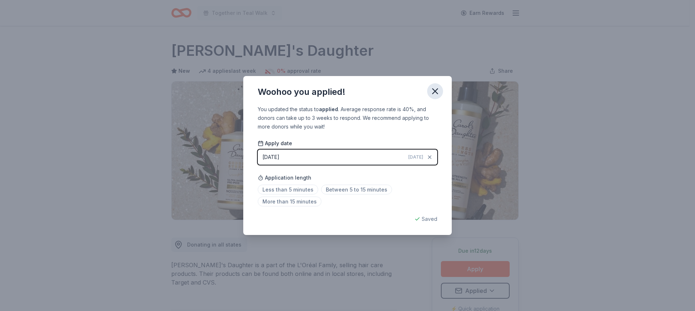
click at [437, 89] on icon "button" at bounding box center [434, 91] width 5 height 5
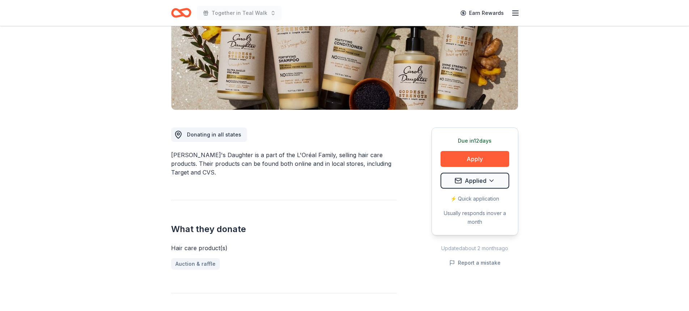
scroll to position [109, 0]
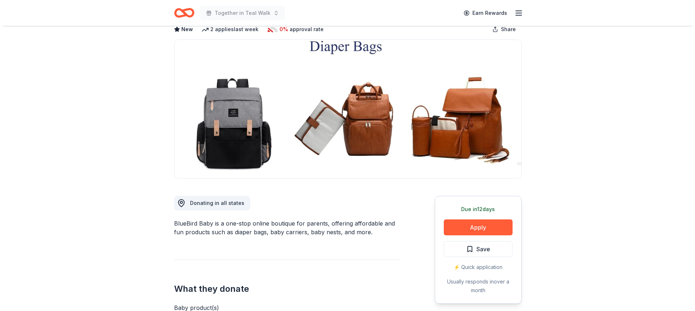
scroll to position [36, 0]
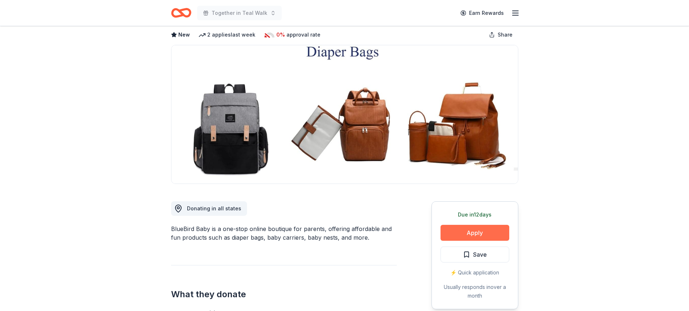
click at [480, 229] on button "Apply" at bounding box center [475, 233] width 69 height 16
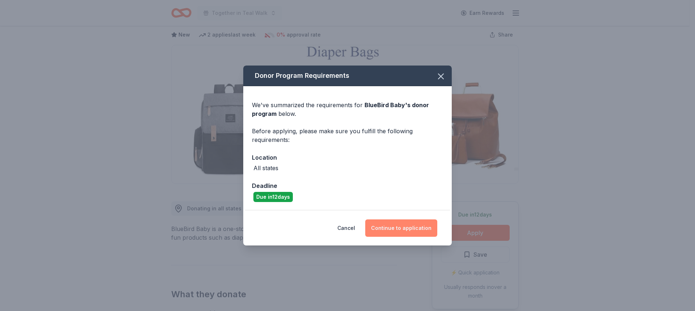
click at [422, 228] on button "Continue to application" at bounding box center [401, 227] width 72 height 17
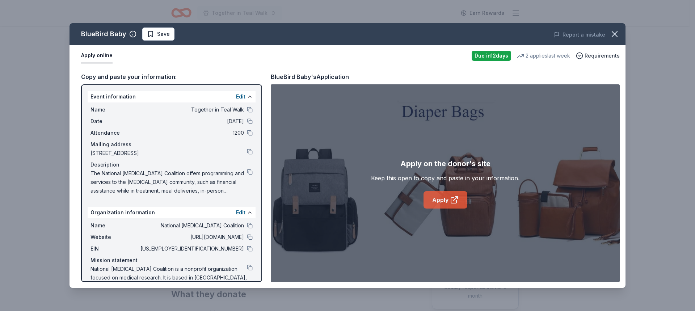
click at [434, 196] on link "Apply" at bounding box center [445, 199] width 44 height 17
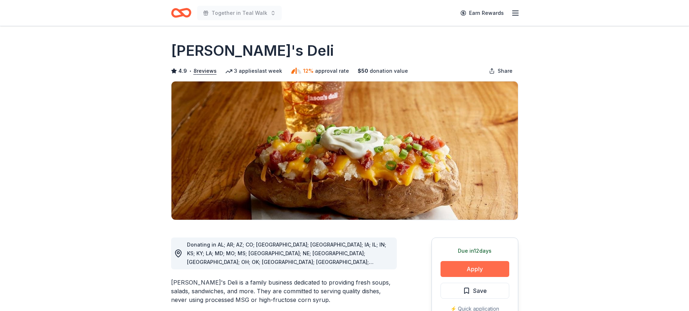
click at [479, 266] on button "Apply" at bounding box center [475, 269] width 69 height 16
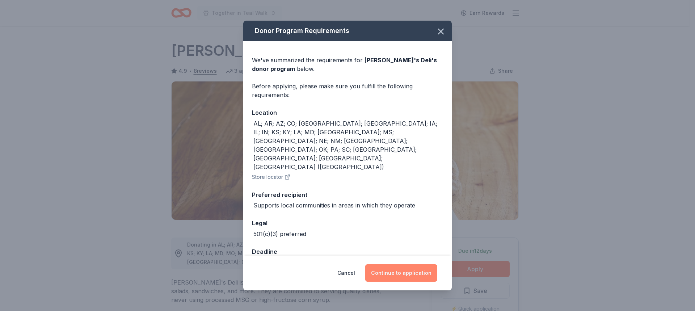
click at [396, 267] on button "Continue to application" at bounding box center [401, 272] width 72 height 17
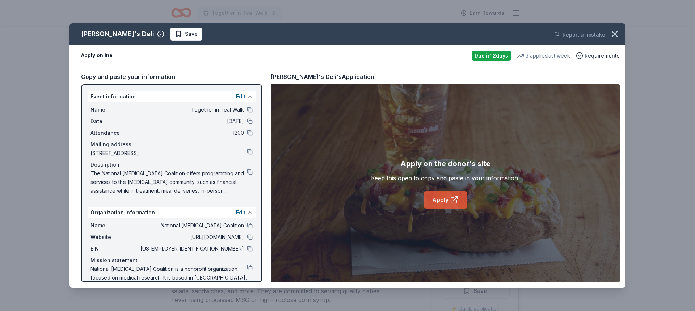
click at [440, 196] on link "Apply" at bounding box center [445, 199] width 44 height 17
click at [185, 33] on span "Save" at bounding box center [191, 34] width 13 height 9
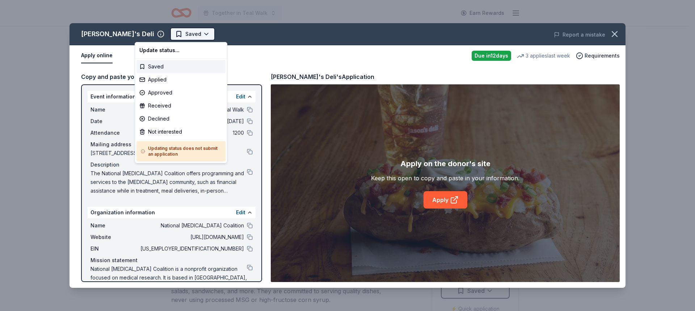
click at [151, 37] on html "Together in Teal Walk Earn Rewards Due in 12 days Share Jason's Deli 4.9 • 8 re…" at bounding box center [347, 155] width 695 height 311
click at [152, 77] on div "Applied" at bounding box center [180, 79] width 89 height 13
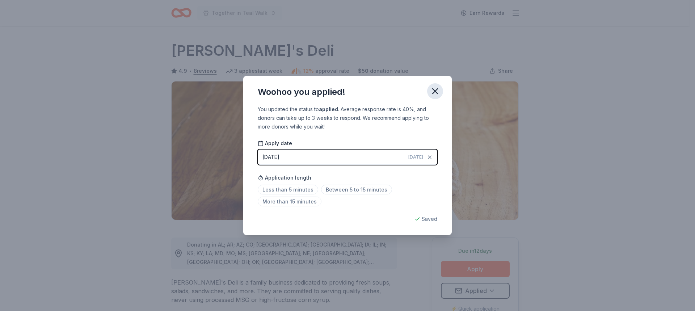
click at [441, 91] on button "button" at bounding box center [435, 91] width 16 height 16
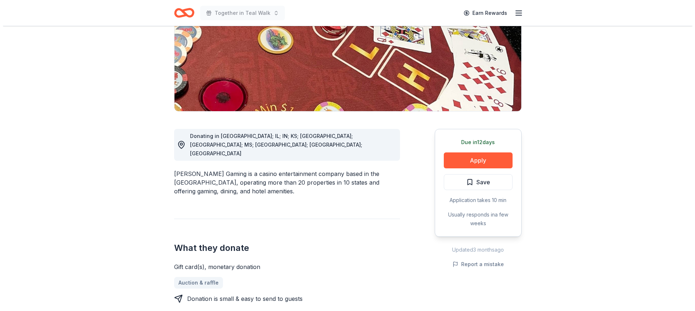
scroll to position [145, 0]
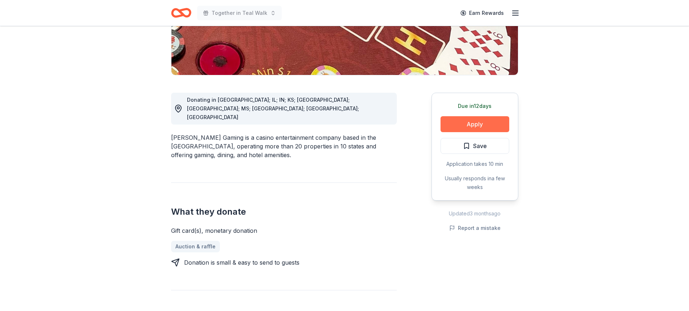
click at [459, 121] on button "Apply" at bounding box center [475, 124] width 69 height 16
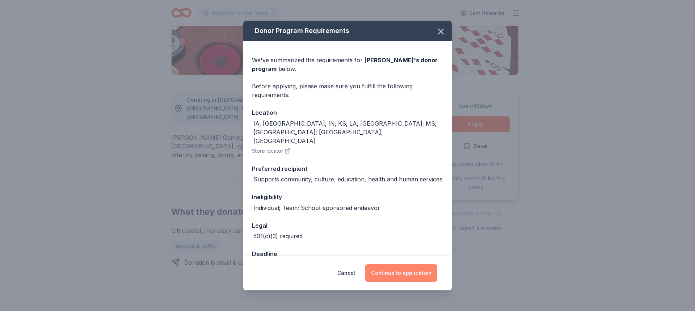
click at [386, 267] on button "Continue to application" at bounding box center [401, 272] width 72 height 17
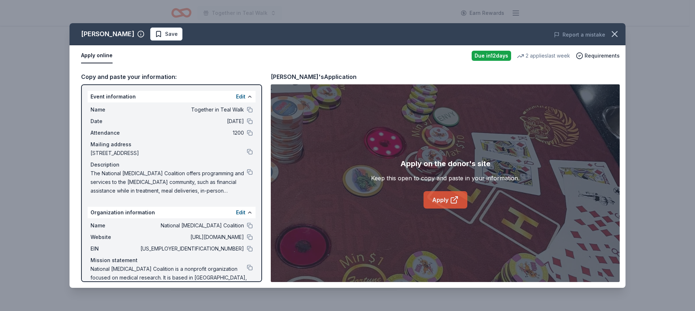
click at [430, 197] on link "Apply" at bounding box center [445, 199] width 44 height 17
click at [247, 249] on button at bounding box center [250, 249] width 6 height 6
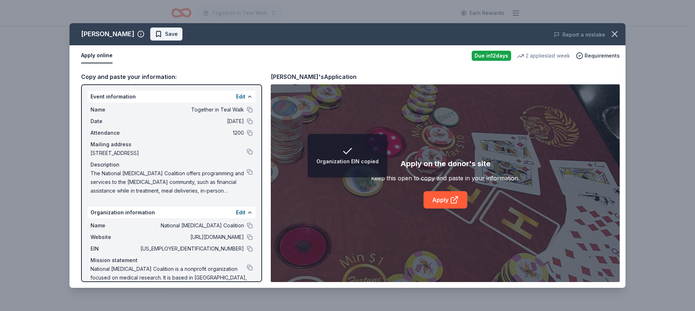
click at [155, 35] on span "Save" at bounding box center [166, 34] width 23 height 9
click at [155, 34] on html "Organization EIN copied Together in Teal Walk Earn Rewards Due in 12 days Share…" at bounding box center [347, 10] width 695 height 311
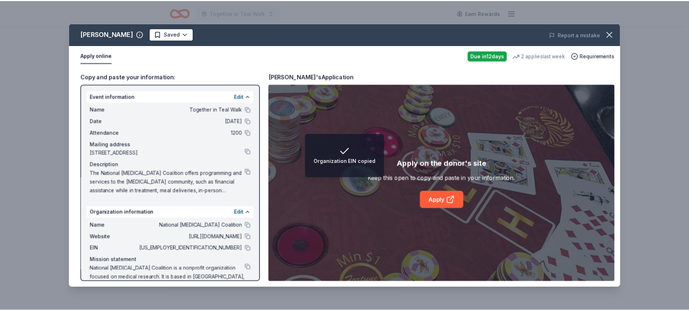
scroll to position [0, 0]
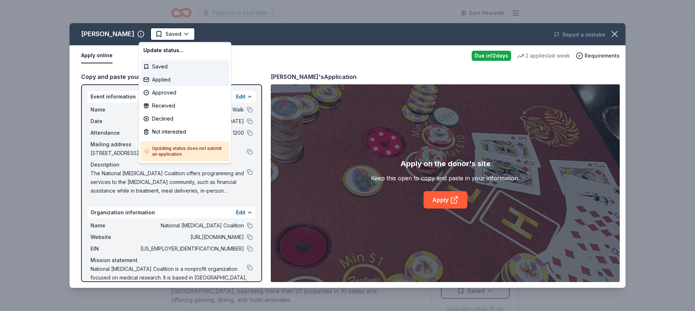
click at [155, 80] on div "Applied" at bounding box center [184, 79] width 89 height 13
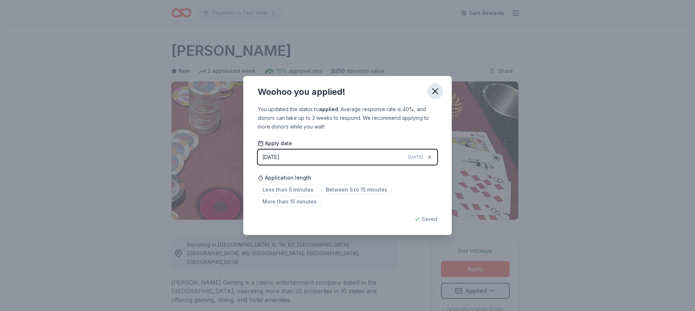
click at [436, 92] on icon "button" at bounding box center [434, 91] width 5 height 5
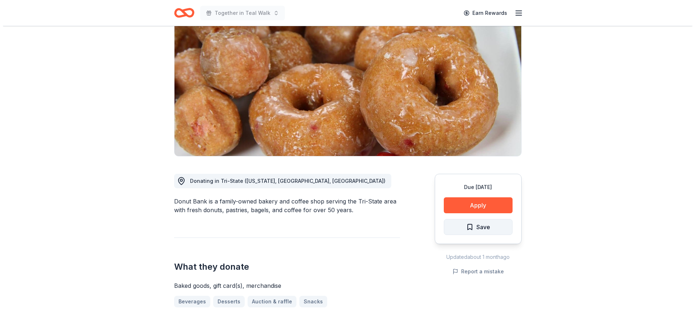
scroll to position [72, 0]
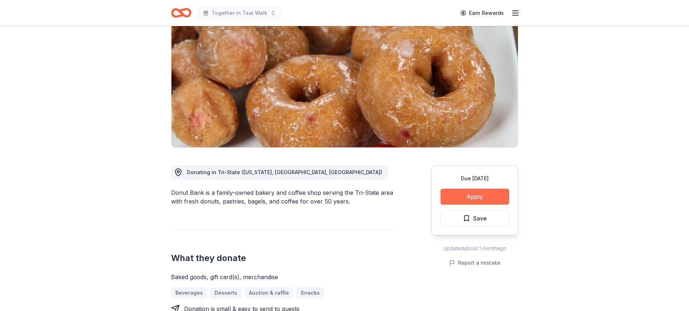
click at [464, 195] on button "Apply" at bounding box center [475, 196] width 69 height 16
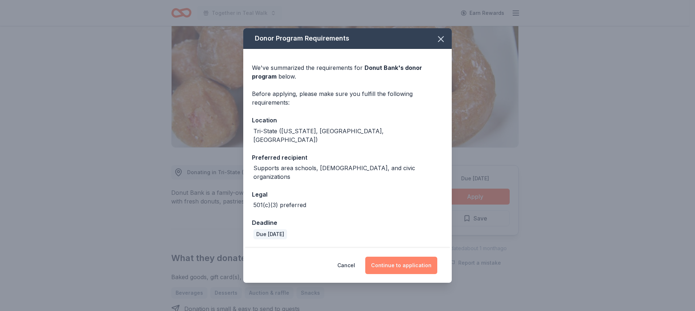
click at [395, 256] on button "Continue to application" at bounding box center [401, 264] width 72 height 17
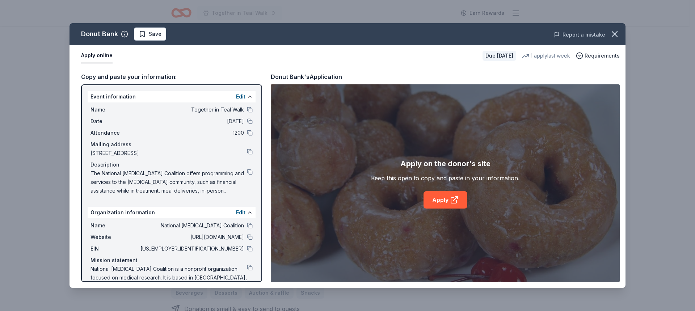
click at [604, 34] on button "Report a mistake" at bounding box center [578, 34] width 51 height 9
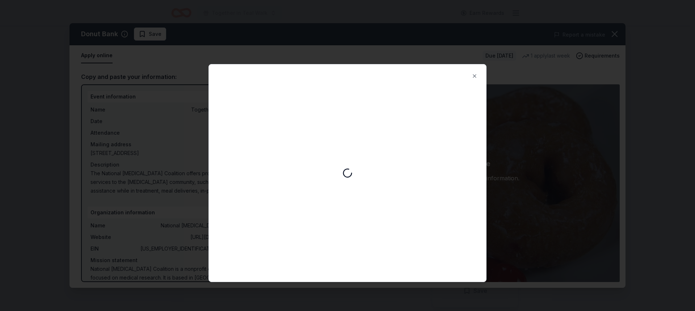
scroll to position [0, 0]
click at [472, 77] on button "Close" at bounding box center [474, 76] width 14 height 14
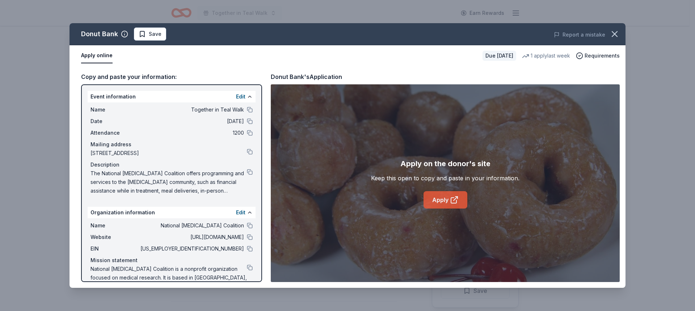
click at [446, 201] on link "Apply" at bounding box center [445, 199] width 44 height 17
click at [247, 249] on button at bounding box center [250, 249] width 6 height 6
